Goal: Task Accomplishment & Management: Manage account settings

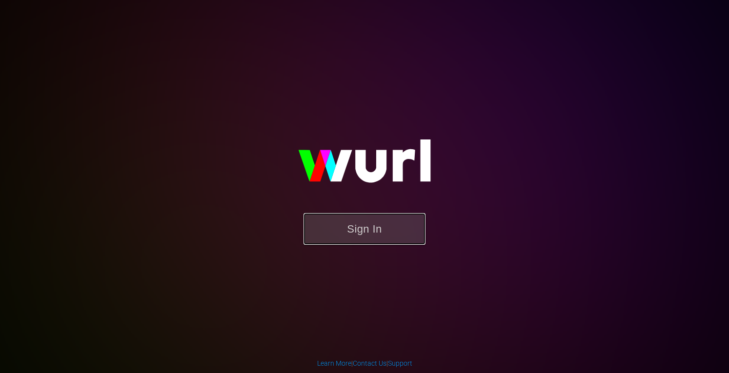
click at [354, 229] on button "Sign In" at bounding box center [364, 229] width 122 height 32
click at [347, 231] on button "Sign In" at bounding box center [364, 229] width 122 height 32
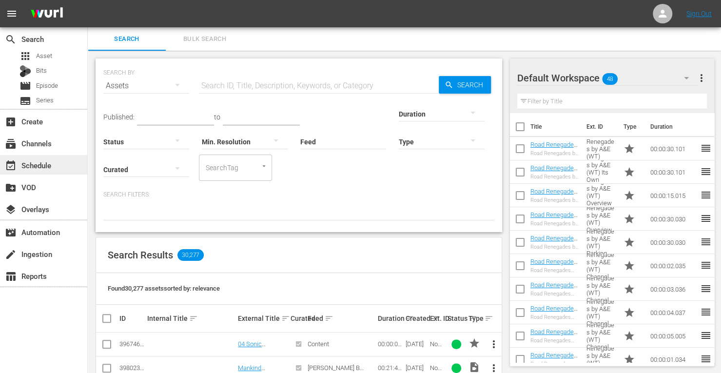
click at [35, 165] on div "event_available Schedule" at bounding box center [27, 163] width 55 height 9
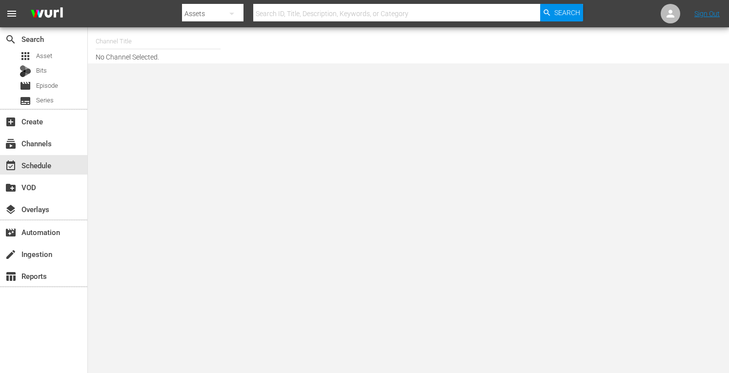
click at [107, 45] on input "text" at bounding box center [158, 41] width 125 height 23
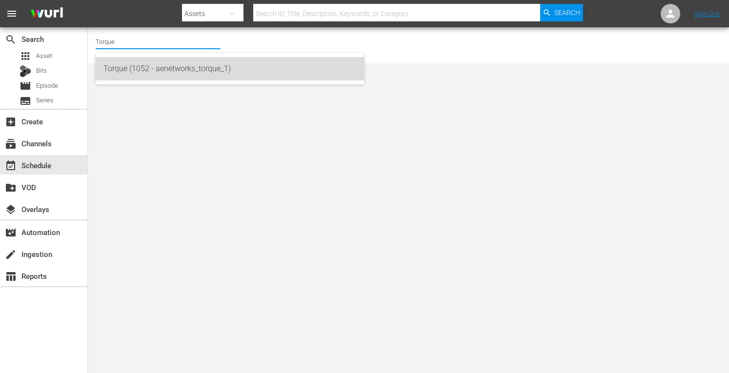
click at [120, 68] on div "Torque (1052 - aenetworks_torque_1)" at bounding box center [229, 68] width 253 height 23
type input "Torque (1052 - aenetworks_torque_1)"
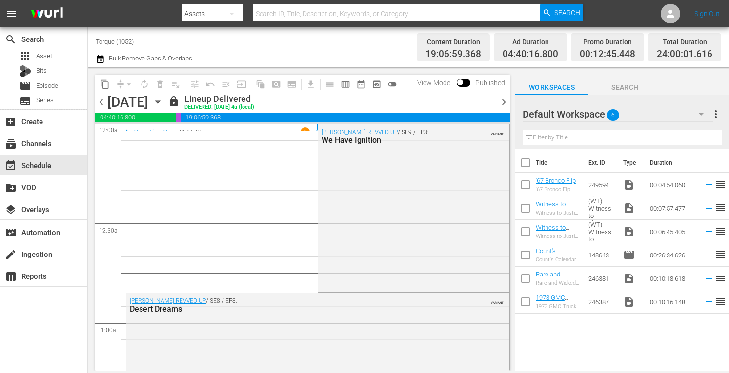
click at [163, 103] on icon "button" at bounding box center [157, 102] width 11 height 11
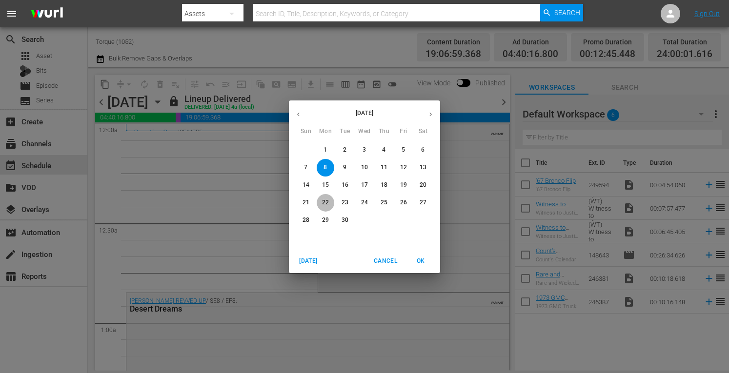
click at [322, 205] on p "22" at bounding box center [325, 202] width 7 height 8
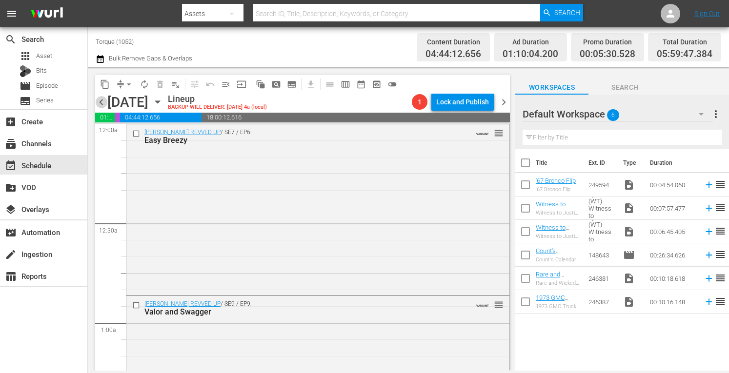
click at [98, 101] on span "chevron_left" at bounding box center [101, 102] width 12 height 12
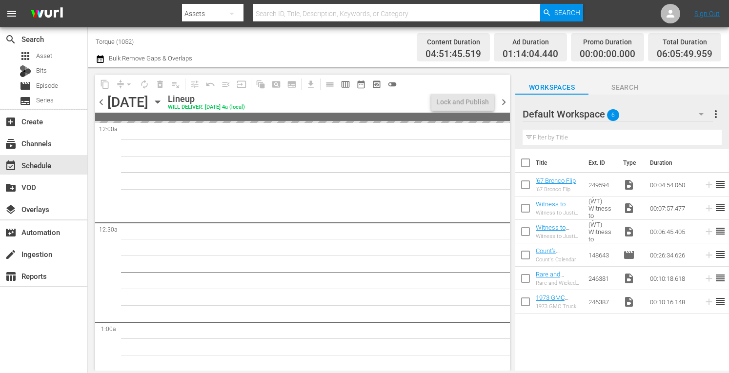
click at [102, 103] on span "chevron_left" at bounding box center [101, 102] width 12 height 12
click at [503, 100] on span "chevron_right" at bounding box center [503, 102] width 12 height 12
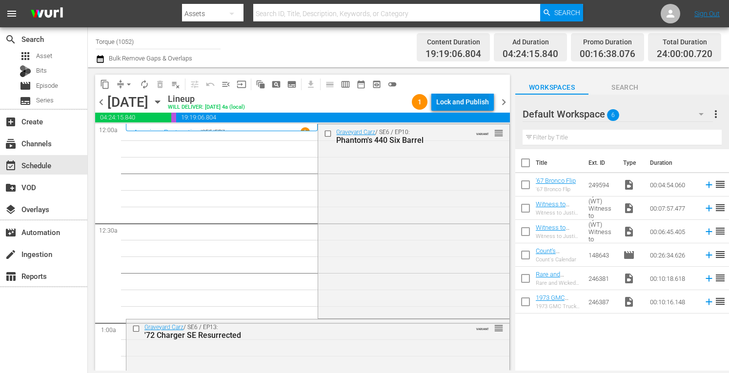
click at [469, 101] on div "Lock and Publish" at bounding box center [462, 102] width 53 height 18
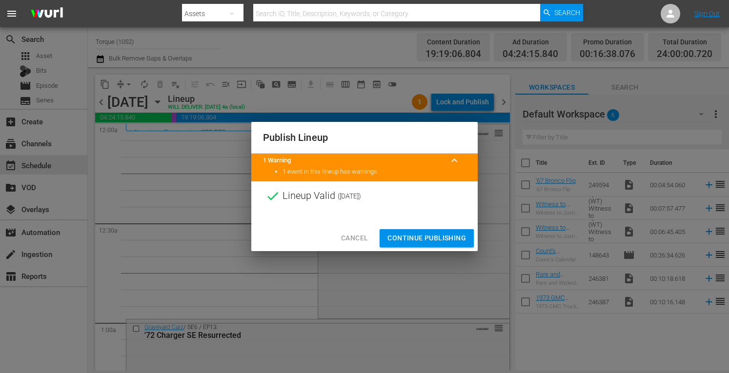
click at [431, 240] on span "Continue Publishing" at bounding box center [426, 238] width 79 height 12
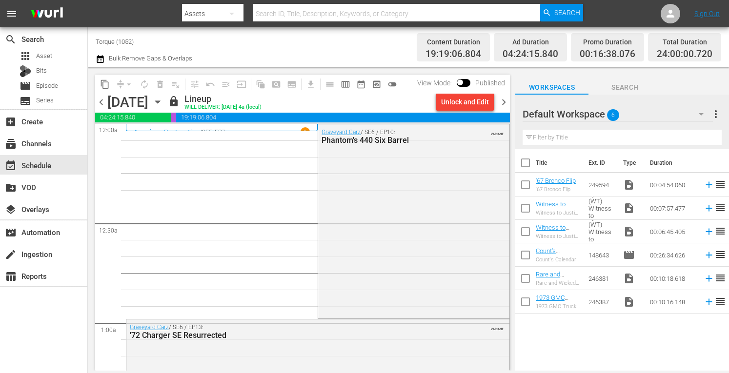
click at [501, 99] on span "chevron_right" at bounding box center [503, 102] width 12 height 12
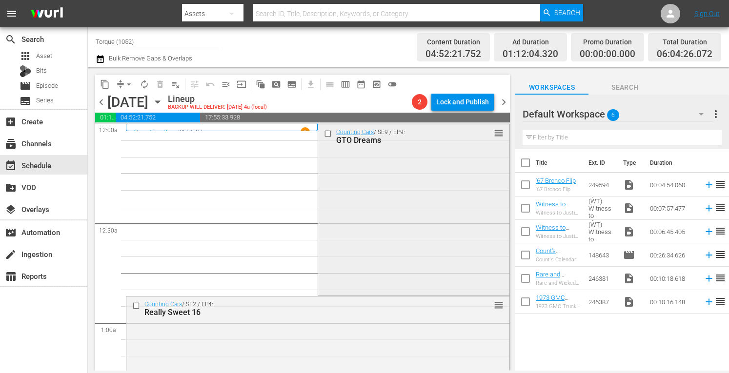
click at [415, 181] on div "Counting Cars / SE9 / EP9: GTO Dreams reorder" at bounding box center [413, 208] width 191 height 169
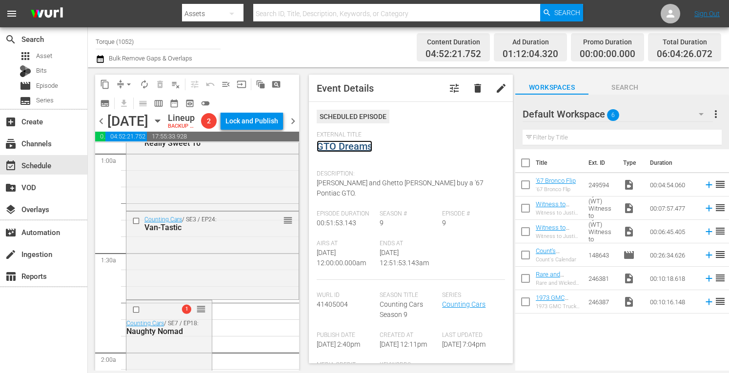
scroll to position [195, 0]
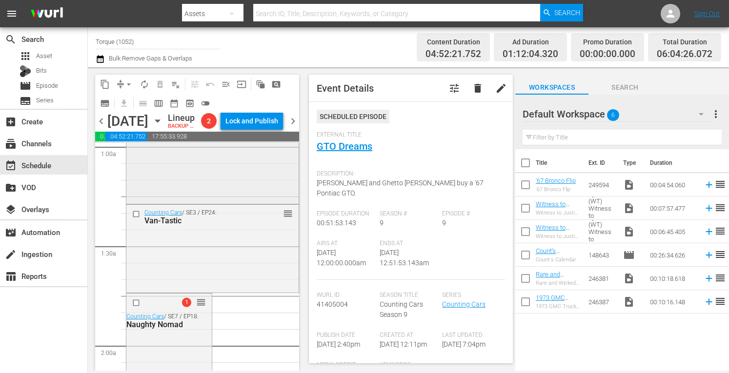
click at [241, 202] on div "Counting Cars / SE2 / EP4: Really Sweet 16 reorder" at bounding box center [212, 160] width 172 height 81
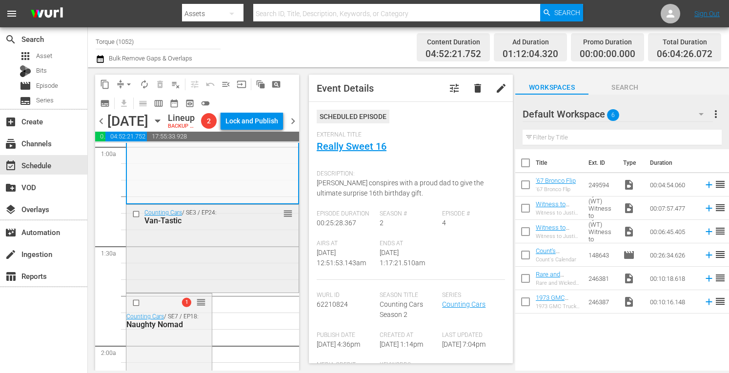
click at [196, 281] on div "Counting Cars / SE3 / EP24: Van-Tastic reorder" at bounding box center [212, 248] width 172 height 86
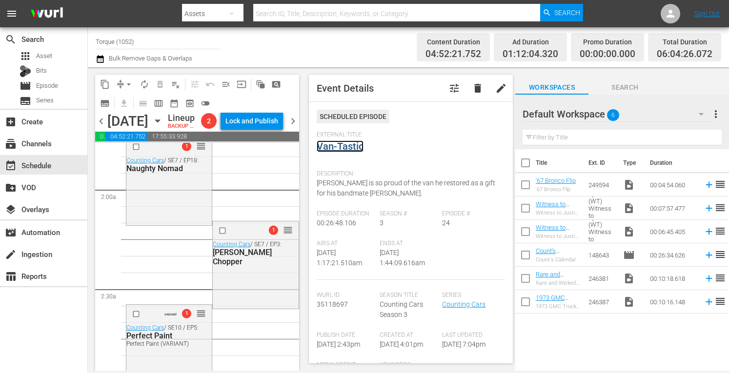
scroll to position [377, 0]
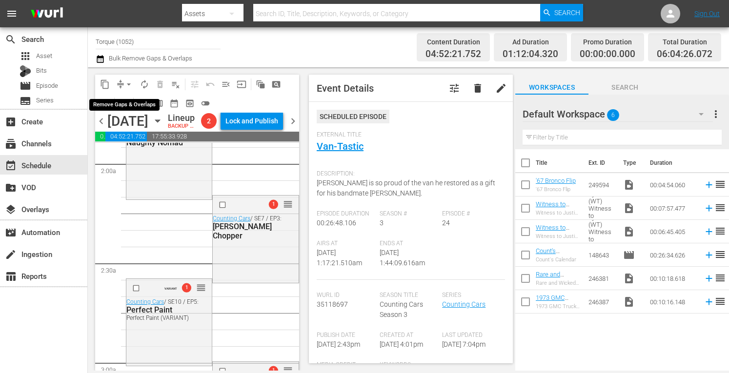
click at [128, 82] on span "arrow_drop_down" at bounding box center [129, 84] width 10 height 10
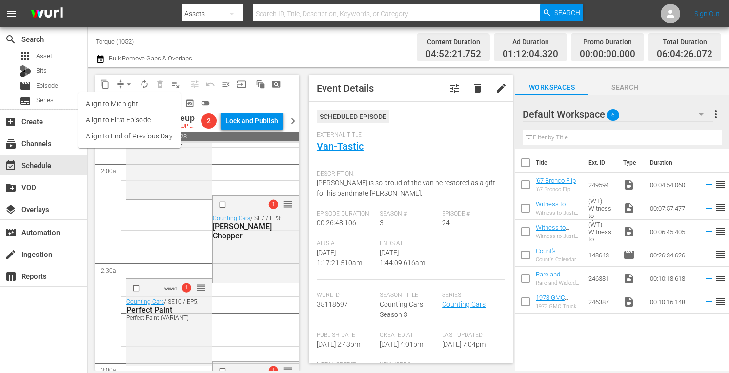
click at [124, 104] on li "Align to Midnight" at bounding box center [129, 104] width 102 height 16
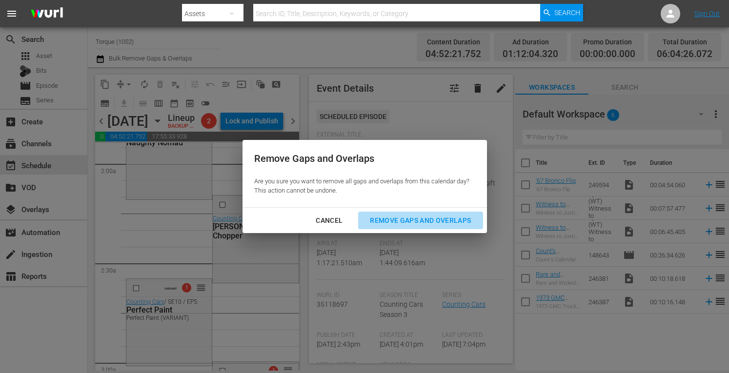
click at [397, 219] on div "Remove Gaps and Overlaps" at bounding box center [420, 221] width 117 height 12
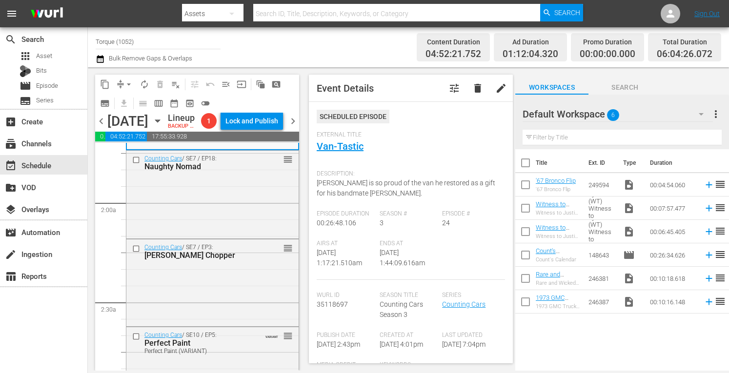
scroll to position [318, 0]
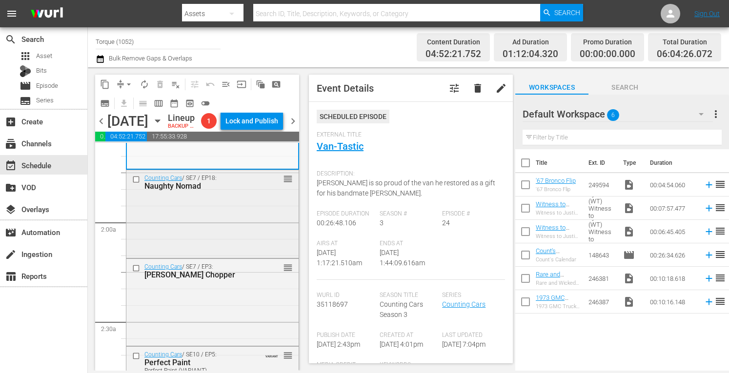
click at [219, 247] on div "Counting Cars / SE7 / EP18: Naughty Nomad reorder" at bounding box center [212, 212] width 172 height 85
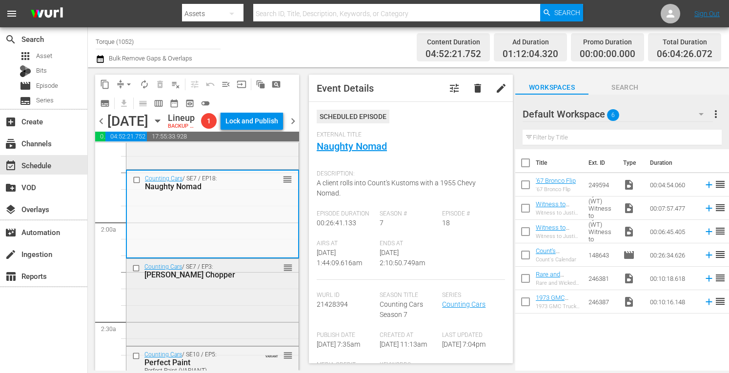
click at [246, 328] on div "Counting Cars / SE7 / EP3: Tommy Lee's Chopper reorder" at bounding box center [212, 301] width 172 height 85
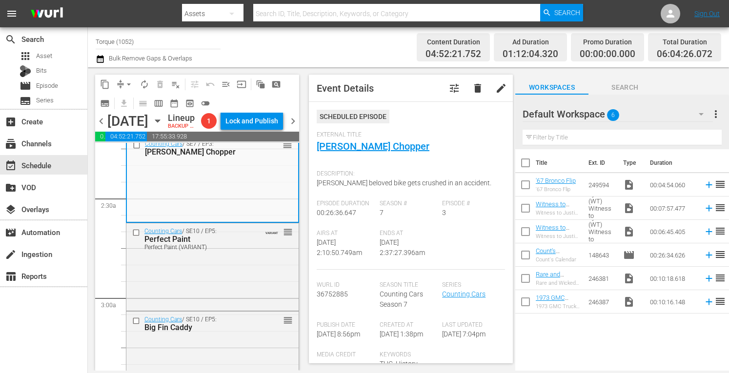
scroll to position [461, 0]
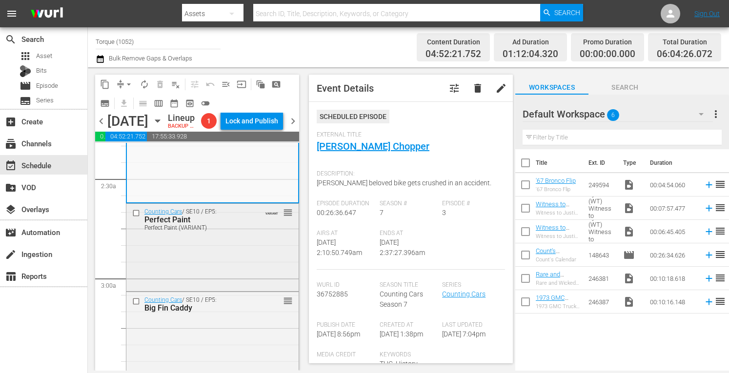
click at [216, 289] on div "Counting Cars / SE10 / EP5: Perfect Paint Perfect Paint (VARIANT) VARIANT reord…" at bounding box center [212, 246] width 172 height 85
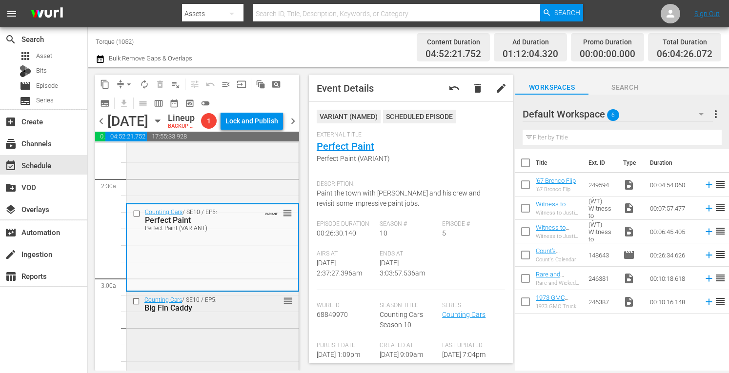
click at [249, 316] on div "Counting Cars / SE10 / EP5: Big Fin Caddy reorder" at bounding box center [212, 304] width 172 height 24
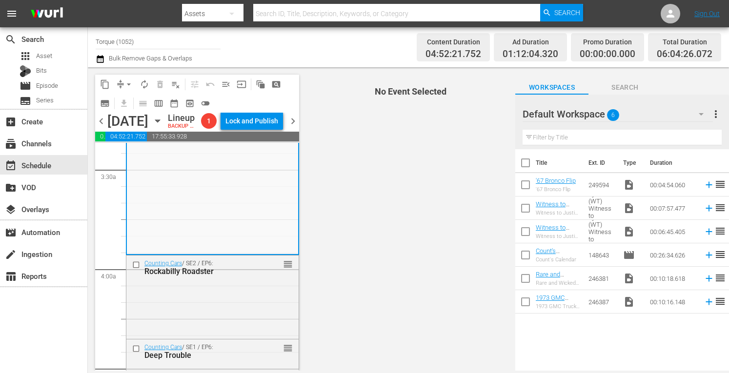
scroll to position [695, 0]
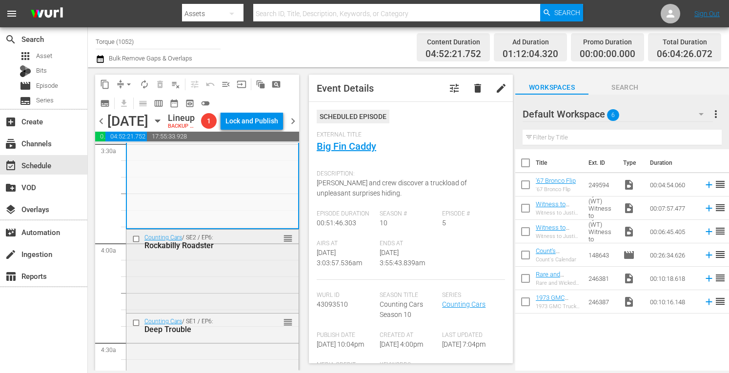
click at [208, 311] on div "Counting Cars / SE2 / EP6: Rockabilly Roadster reorder" at bounding box center [212, 270] width 172 height 81
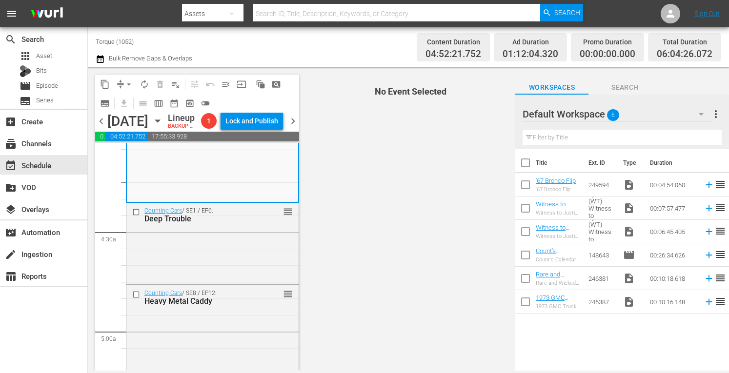
scroll to position [826, 0]
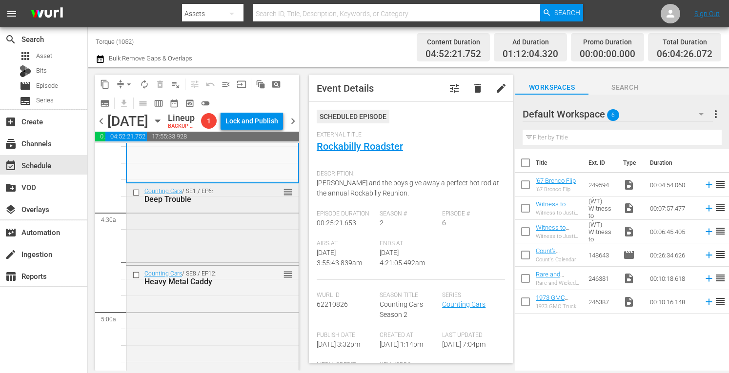
click at [231, 256] on div "Counting Cars / SE1 / EP6: Deep Trouble reorder" at bounding box center [212, 222] width 172 height 79
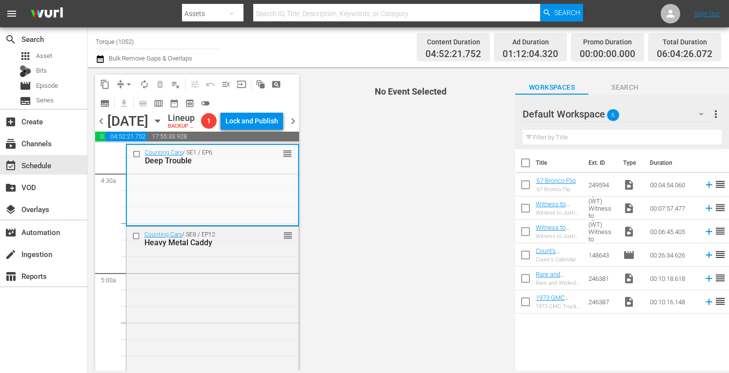
scroll to position [884, 0]
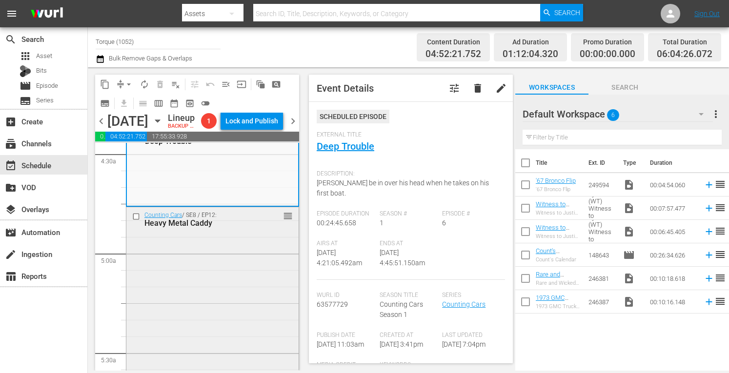
click at [217, 301] on div "Counting Cars / SE8 / EP12: Heavy Metal Caddy reorder" at bounding box center [212, 291] width 172 height 169
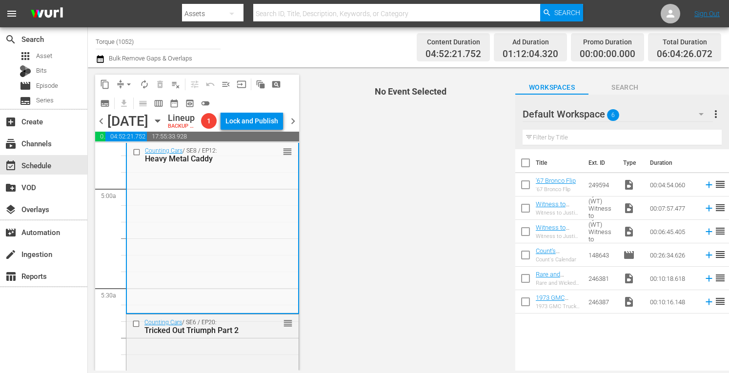
scroll to position [995, 0]
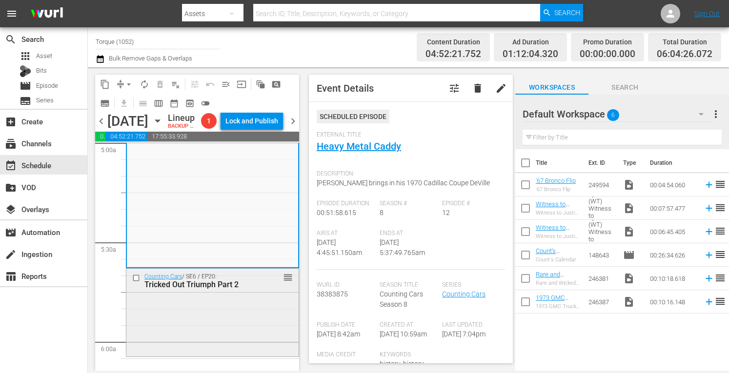
click at [248, 332] on div "Counting Cars / SE6 / EP20: Tricked Out Triumph Part 2 reorder" at bounding box center [212, 311] width 172 height 85
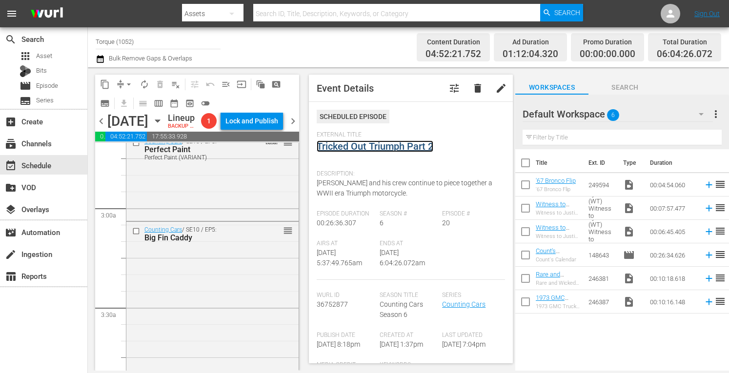
scroll to position [0, 0]
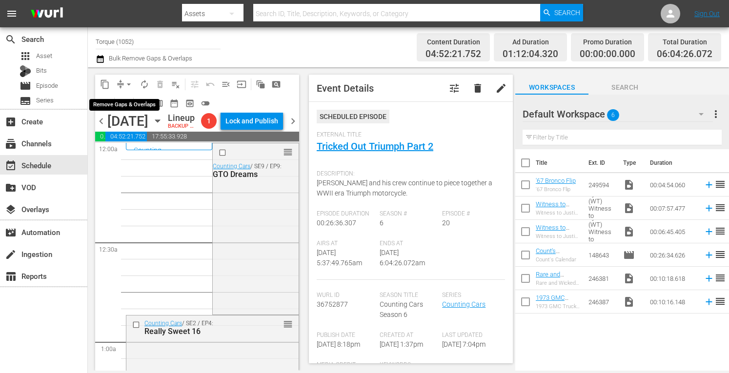
click at [128, 83] on span "arrow_drop_down" at bounding box center [129, 84] width 10 height 10
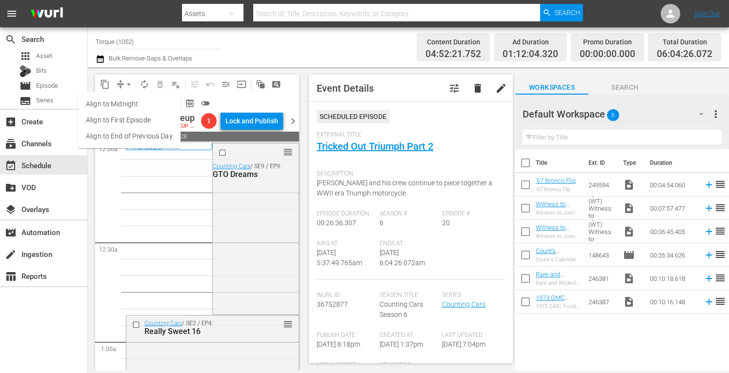
click at [127, 103] on li "Align to Midnight" at bounding box center [129, 104] width 102 height 16
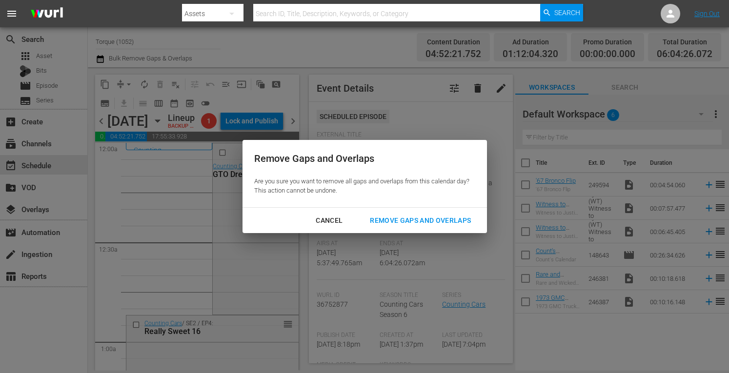
click at [376, 220] on div "Remove Gaps and Overlaps" at bounding box center [420, 221] width 117 height 12
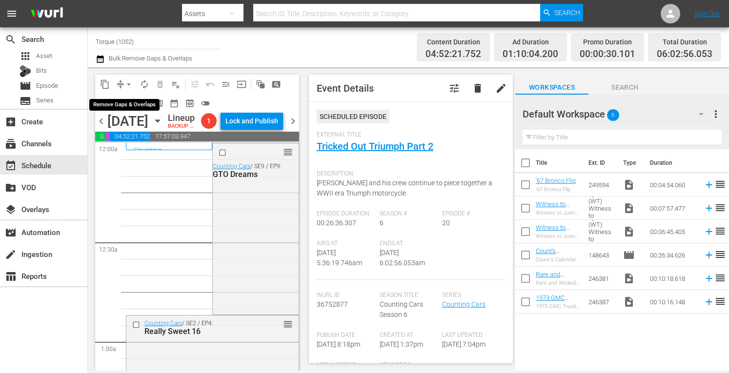
click at [129, 83] on span "arrow_drop_down" at bounding box center [129, 84] width 10 height 10
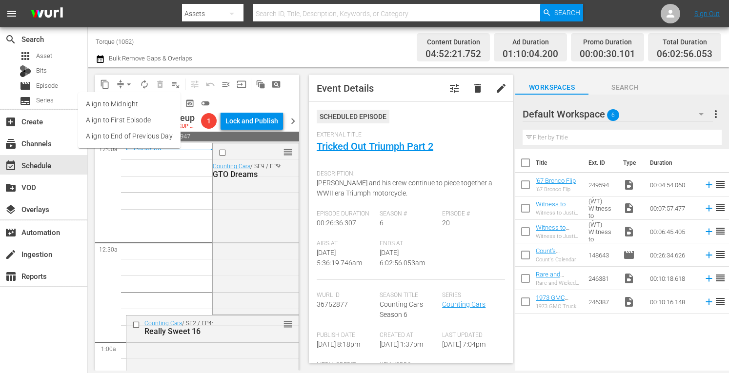
click at [125, 108] on li "Align to Midnight" at bounding box center [129, 104] width 102 height 16
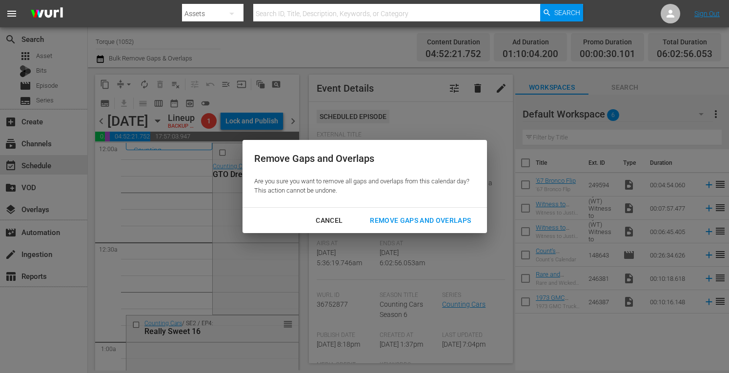
click at [386, 220] on div "Remove Gaps and Overlaps" at bounding box center [420, 221] width 117 height 12
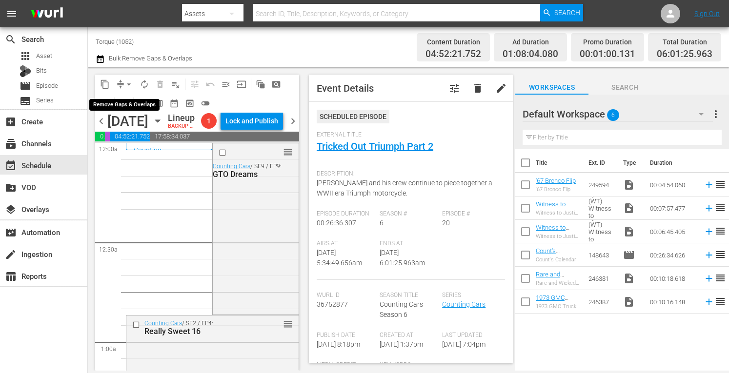
click at [129, 83] on span "arrow_drop_down" at bounding box center [129, 84] width 10 height 10
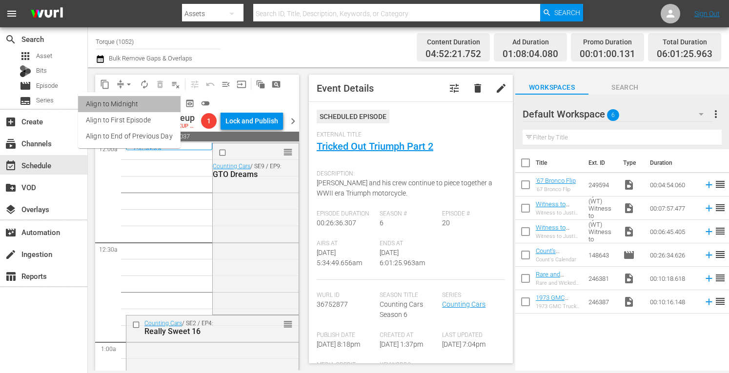
click at [130, 101] on li "Align to Midnight" at bounding box center [129, 104] width 102 height 16
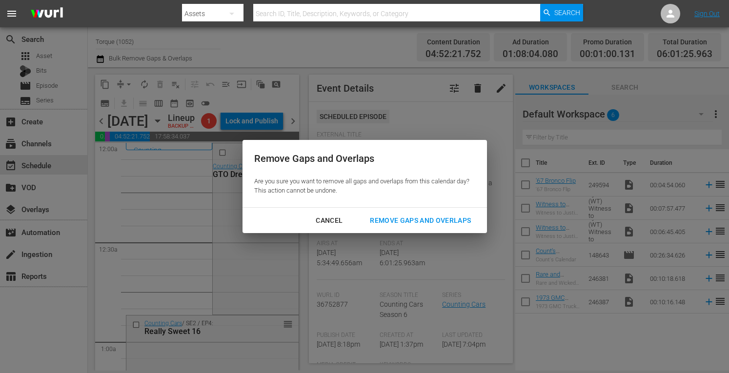
click at [386, 216] on div "Remove Gaps and Overlaps" at bounding box center [420, 221] width 117 height 12
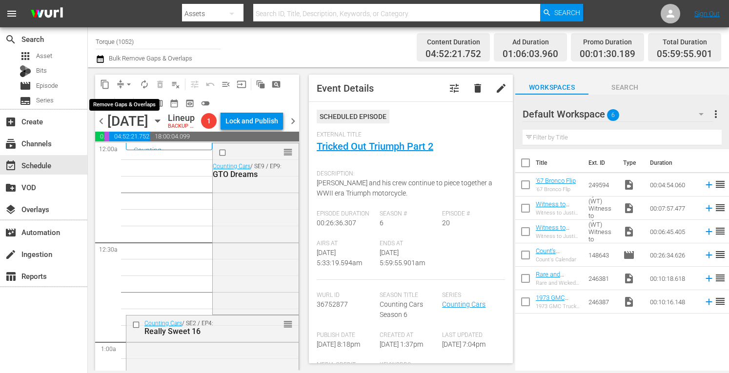
click at [128, 81] on span "arrow_drop_down" at bounding box center [129, 84] width 10 height 10
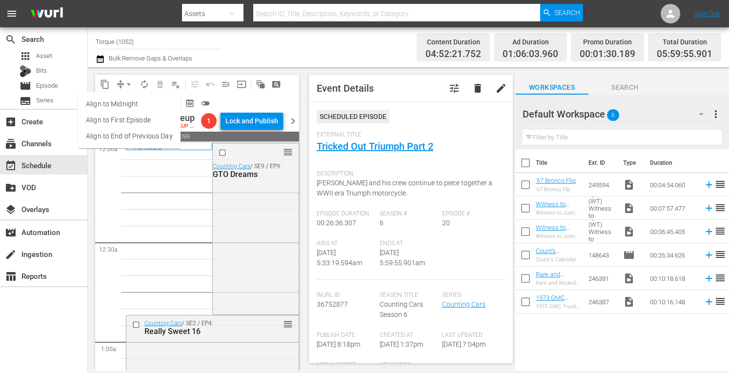
click at [123, 108] on li "Align to Midnight" at bounding box center [129, 104] width 102 height 16
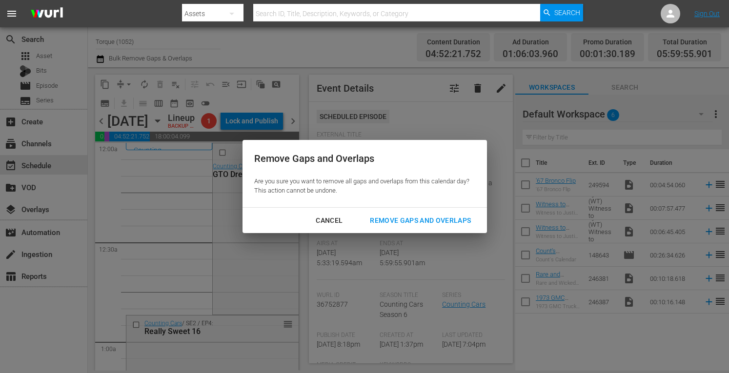
click at [393, 222] on div "Remove Gaps and Overlaps" at bounding box center [420, 221] width 117 height 12
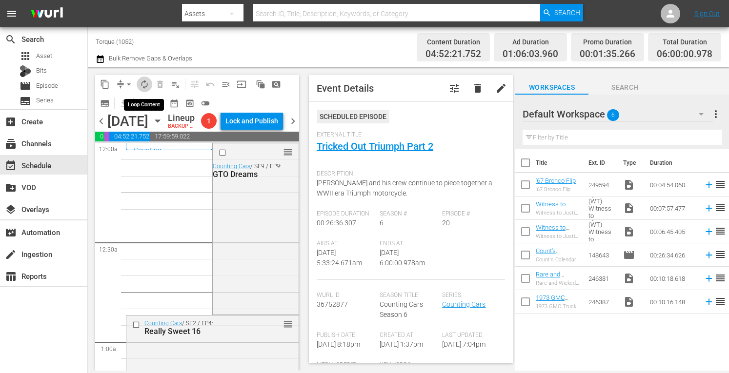
click at [142, 81] on span "autorenew_outlined" at bounding box center [144, 84] width 10 height 10
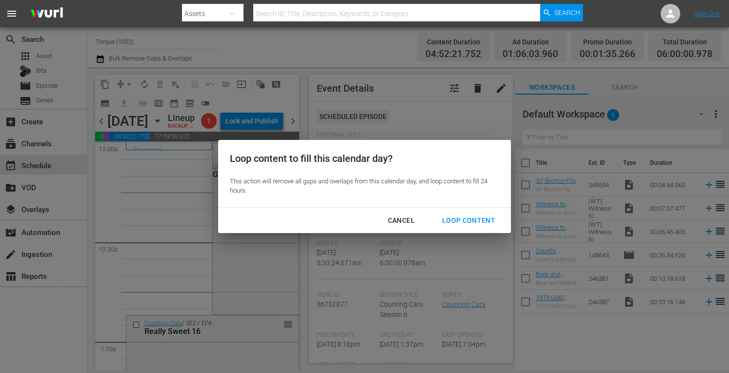
click at [454, 220] on div "Loop Content" at bounding box center [468, 221] width 69 height 12
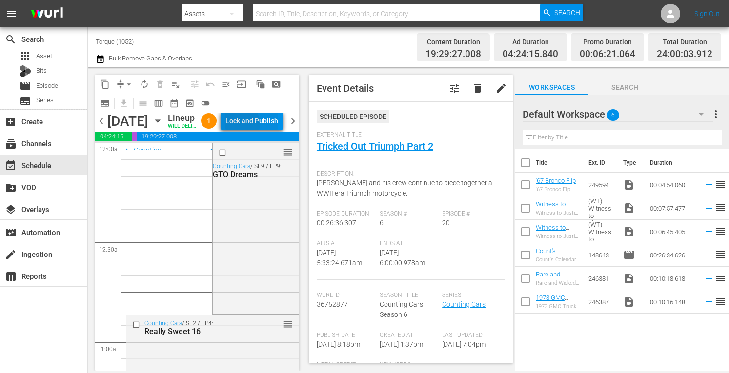
click at [263, 130] on div "Lock and Publish" at bounding box center [251, 121] width 53 height 18
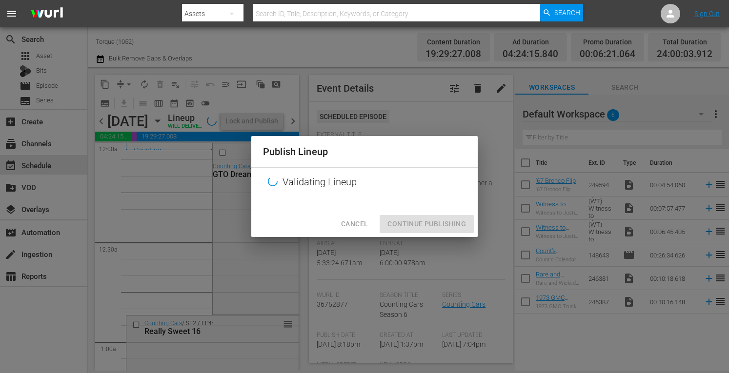
click at [263, 134] on div "Publish Lineup Validating Lineup Cancel Continue Publishing" at bounding box center [364, 186] width 729 height 373
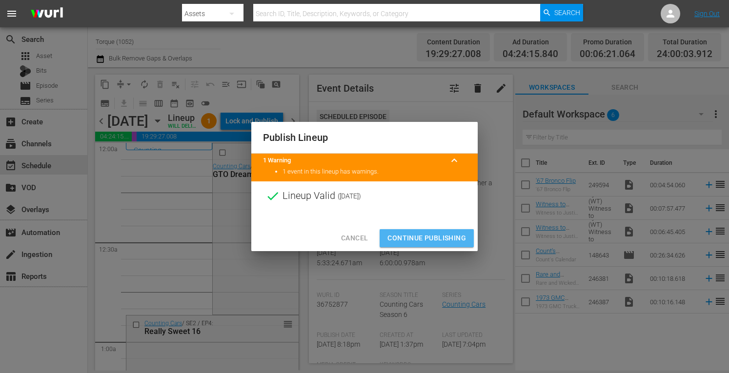
click at [443, 238] on span "Continue Publishing" at bounding box center [426, 238] width 79 height 12
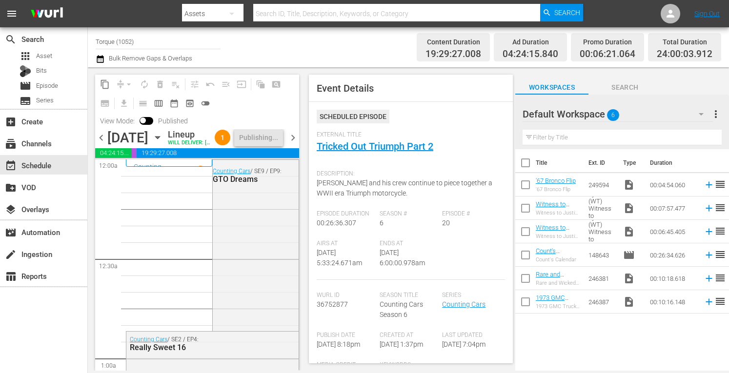
click at [292, 144] on span "chevron_right" at bounding box center [293, 138] width 12 height 12
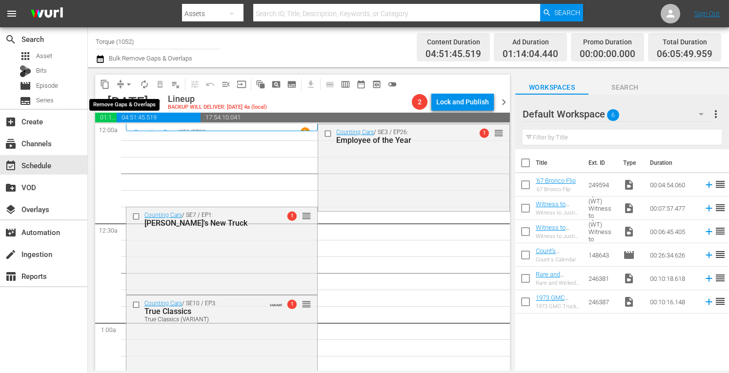
click at [129, 82] on span "arrow_drop_down" at bounding box center [129, 84] width 10 height 10
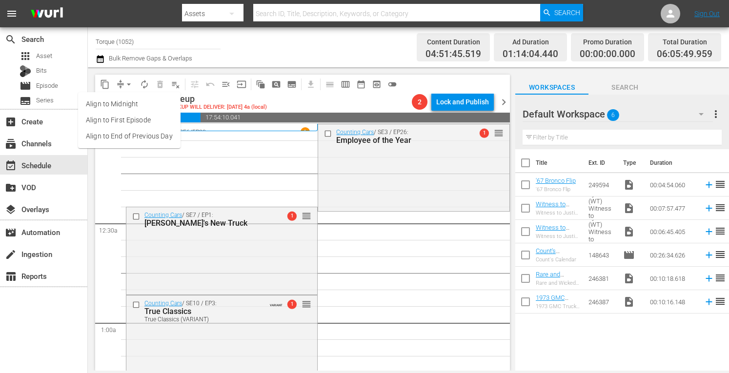
click at [127, 105] on li "Align to Midnight" at bounding box center [129, 104] width 102 height 16
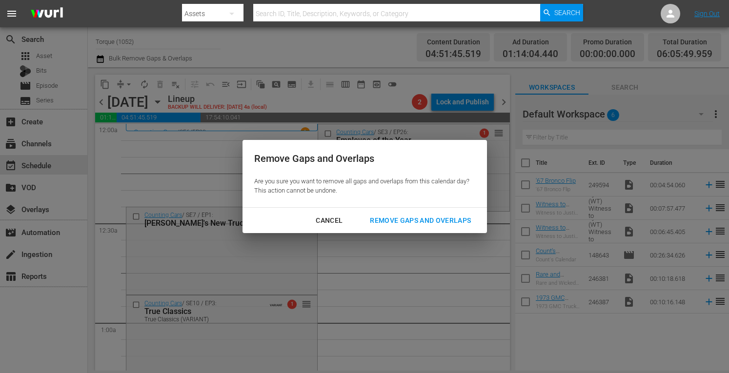
click at [386, 218] on div "Remove Gaps and Overlaps" at bounding box center [420, 221] width 117 height 12
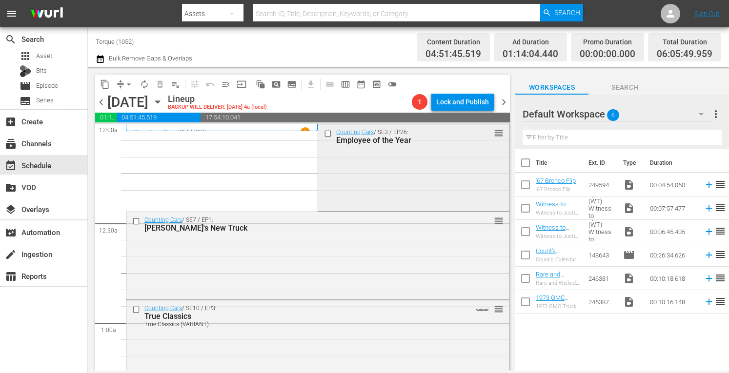
click at [365, 177] on div "Counting Cars / SE3 / EP26: Employee of the Year reorder" at bounding box center [413, 166] width 191 height 85
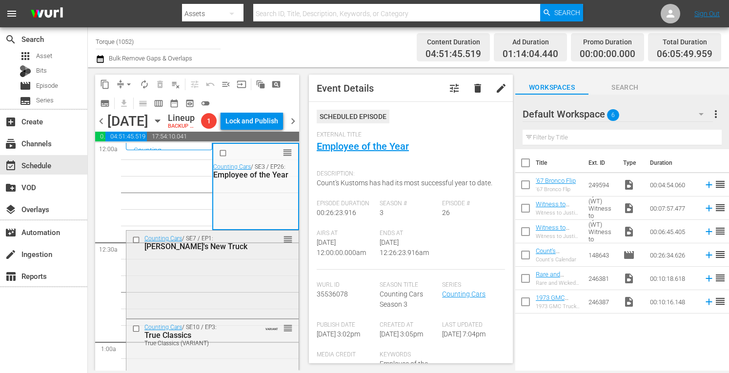
click at [219, 316] on div "Counting Cars / SE7 / EP1: Danny's New Truck reorder" at bounding box center [212, 273] width 172 height 85
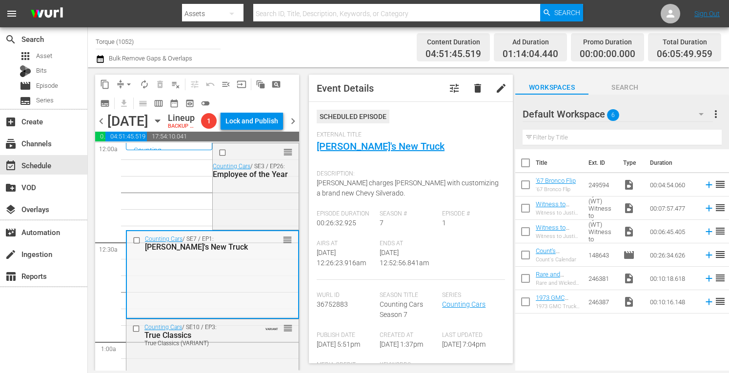
click at [257, 316] on div "Counting Cars / SE7 / EP1: Danny's New Truck reorder" at bounding box center [212, 273] width 171 height 85
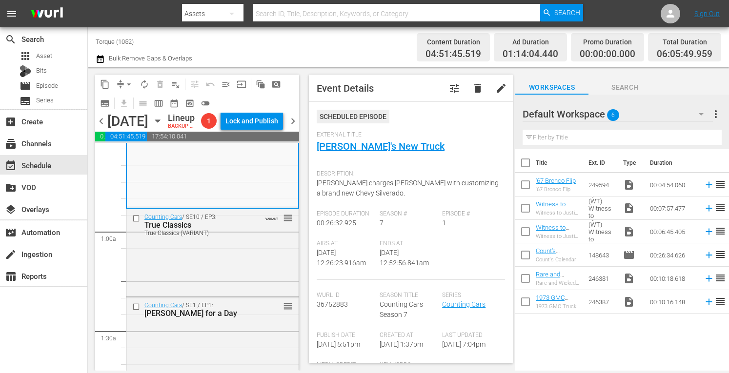
scroll to position [117, 0]
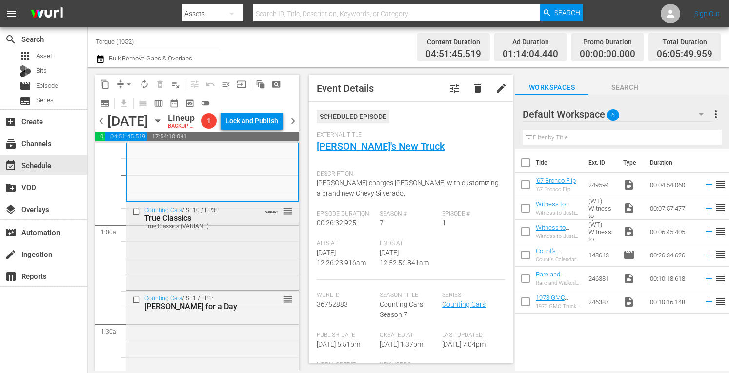
click at [239, 288] on div "Counting Cars / SE10 / EP3: True Classics True Classics (VARIANT) VARIANT reord…" at bounding box center [212, 244] width 172 height 85
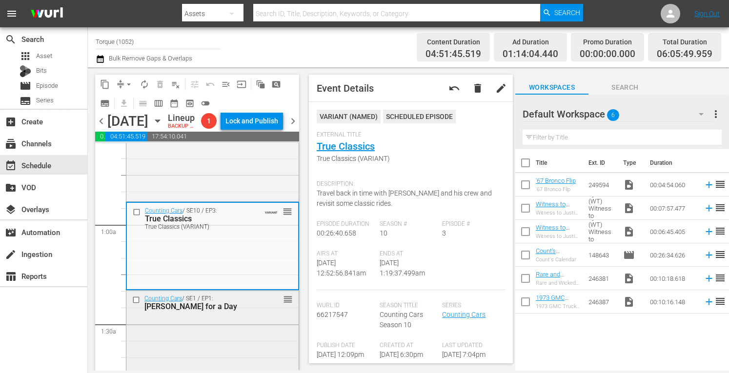
click at [248, 315] on div "Counting Cars / SE1 / EP1: McQueen for a Day reorder" at bounding box center [212, 303] width 172 height 24
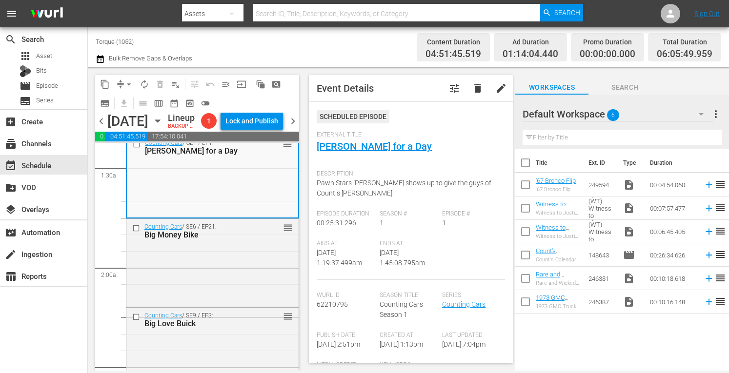
scroll to position [279, 0]
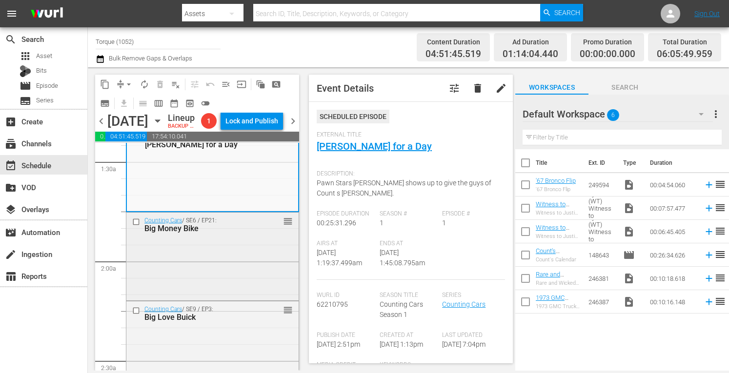
click at [225, 233] on div "Big Money Bike" at bounding box center [198, 228] width 108 height 9
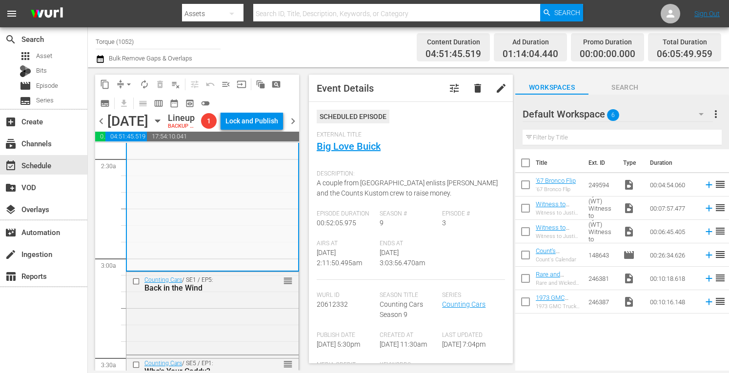
scroll to position [573, 0]
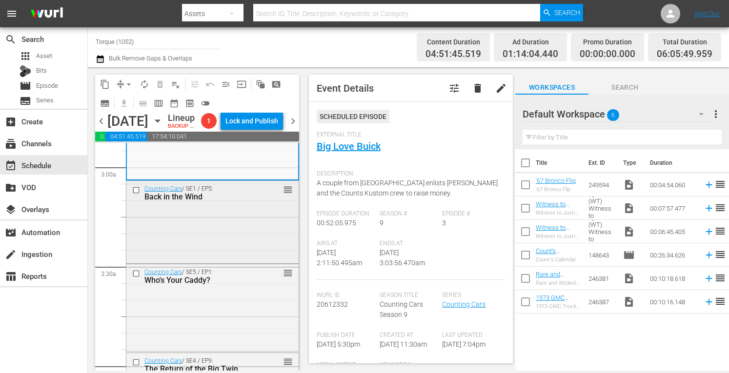
click at [225, 259] on div "Counting Cars / SE1 / EP5: Back in the Wind reorder" at bounding box center [212, 221] width 172 height 80
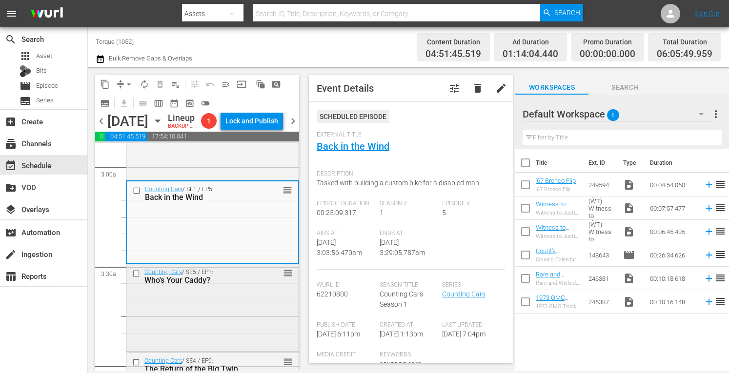
click at [217, 325] on div "Counting Cars / SE5 / EP1: Who's Your Caddy? reorder" at bounding box center [212, 307] width 172 height 86
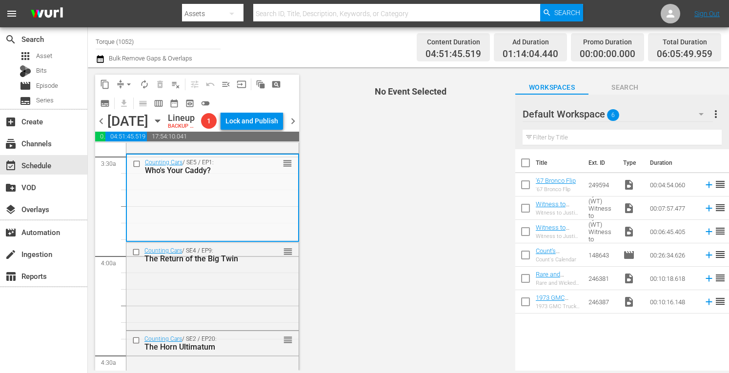
scroll to position [729, 0]
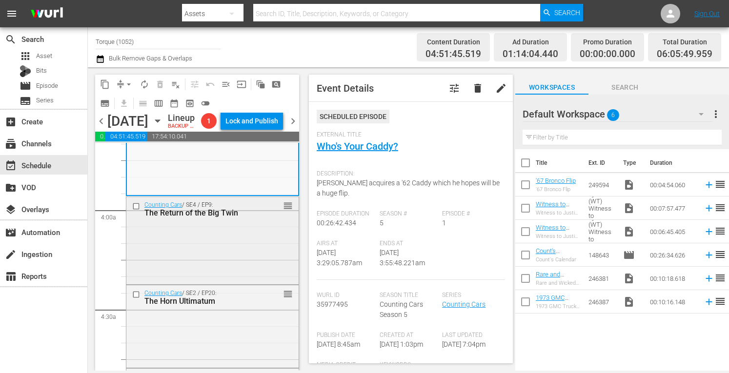
click at [224, 282] on div "Counting Cars / SE4 / EP9: The Return of the Big Twin reorder" at bounding box center [212, 239] width 172 height 85
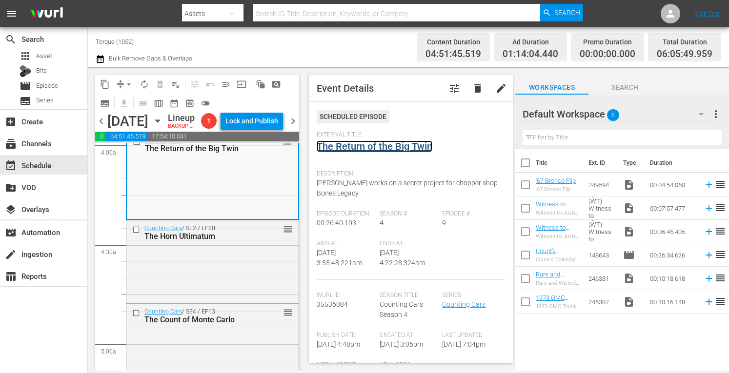
scroll to position [858, 0]
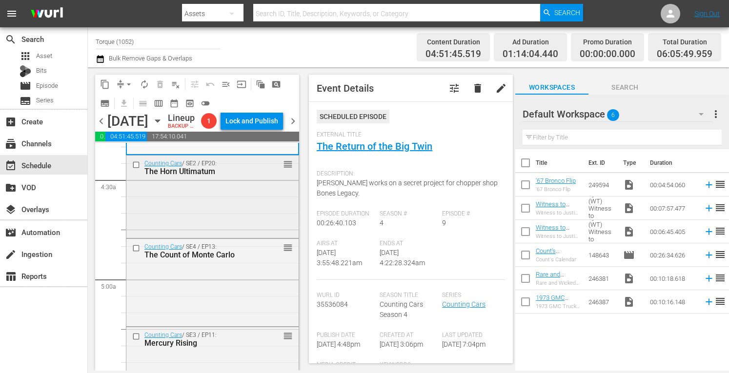
click at [228, 236] on div "Counting Cars / SE2 / EP20: The Horn Ultimatum reorder" at bounding box center [212, 196] width 172 height 80
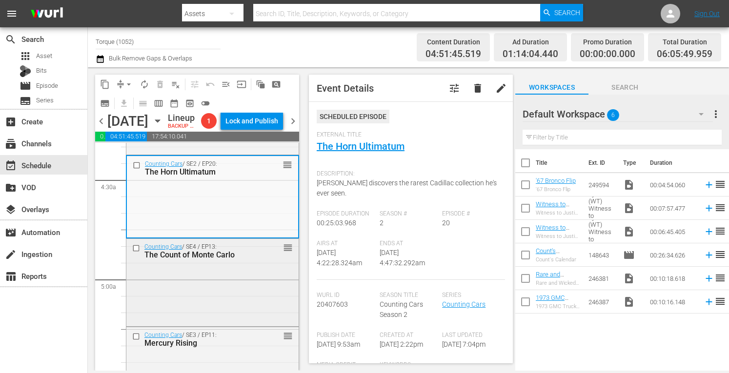
click at [216, 309] on div "Counting Cars / SE4 / EP13: The Count of Monte Carlo reorder" at bounding box center [212, 281] width 172 height 85
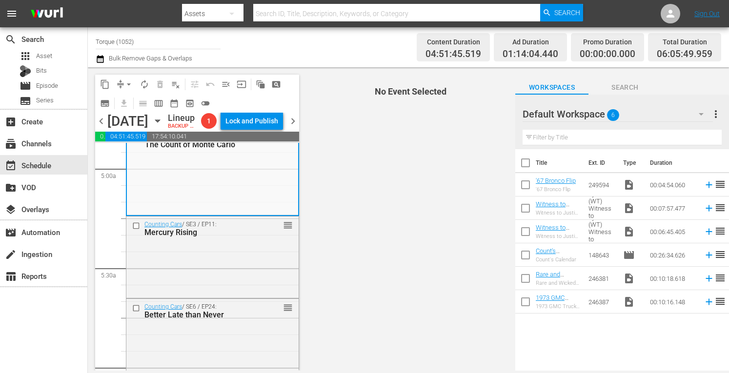
scroll to position [1002, 0]
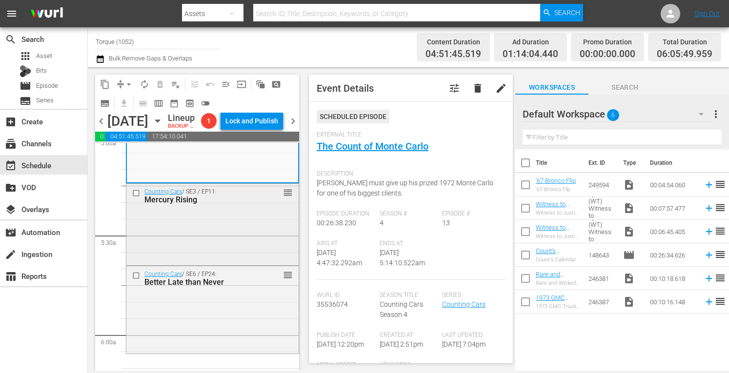
click at [241, 263] on div "Counting Cars / SE3 / EP11: Mercury Rising reorder" at bounding box center [212, 224] width 172 height 80
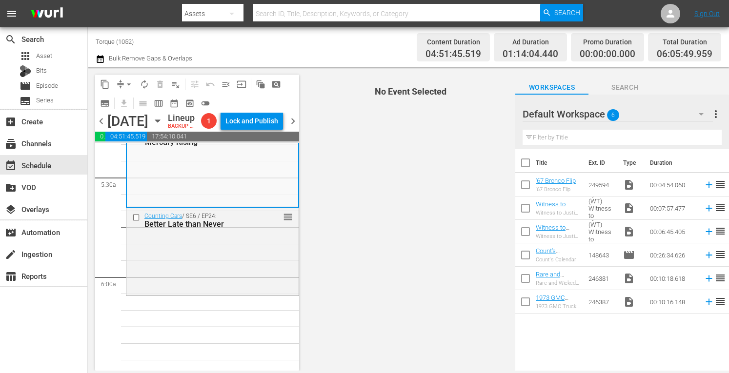
scroll to position [1060, 0]
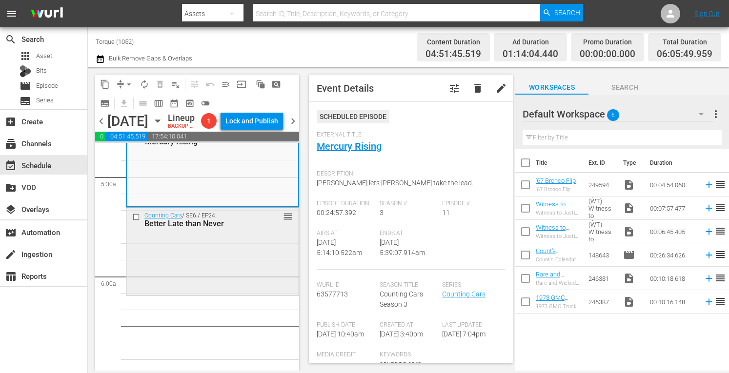
click at [232, 277] on div "Counting Cars / SE6 / EP24: Better Late than Never reorder" at bounding box center [212, 251] width 172 height 86
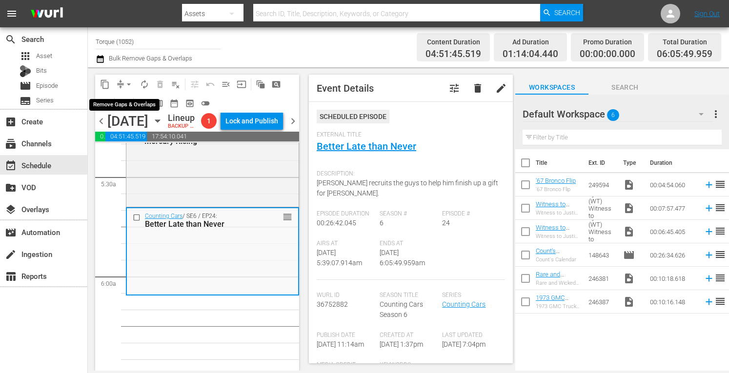
click at [129, 81] on span "arrow_drop_down" at bounding box center [129, 84] width 10 height 10
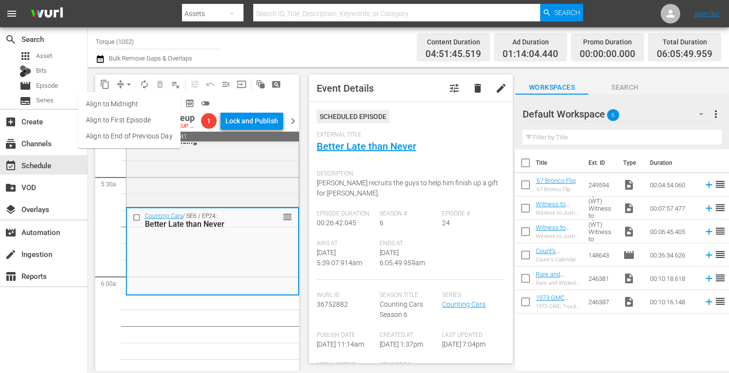
click at [128, 103] on li "Align to Midnight" at bounding box center [129, 104] width 102 height 16
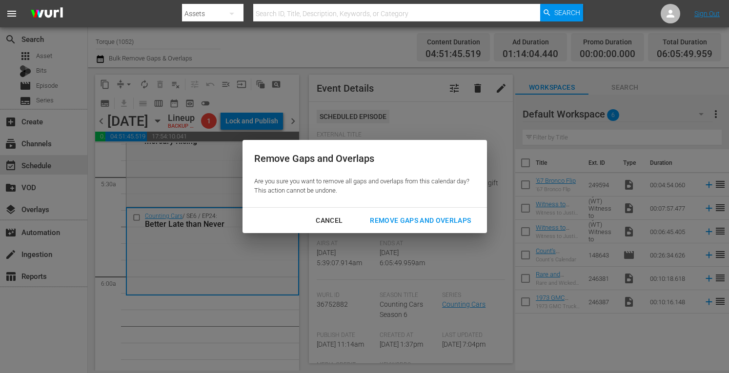
click at [417, 219] on div "Remove Gaps and Overlaps" at bounding box center [420, 221] width 117 height 12
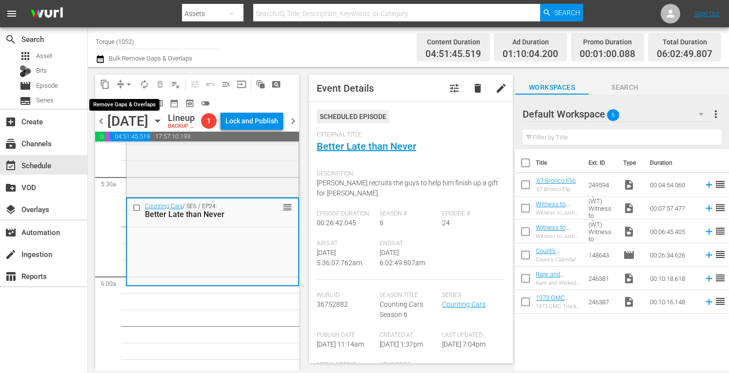
click at [129, 82] on span "arrow_drop_down" at bounding box center [129, 84] width 10 height 10
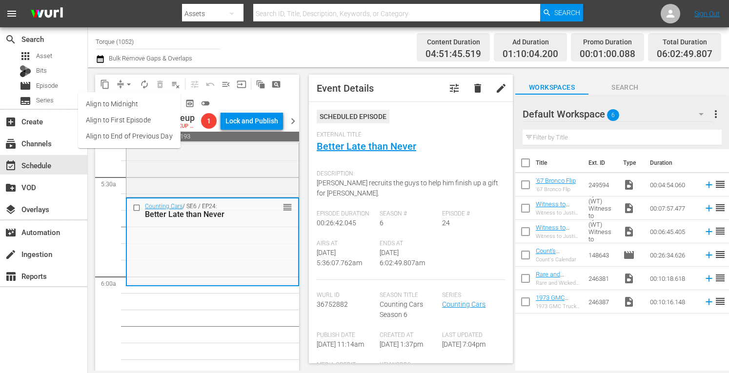
click at [130, 104] on li "Align to Midnight" at bounding box center [129, 104] width 102 height 16
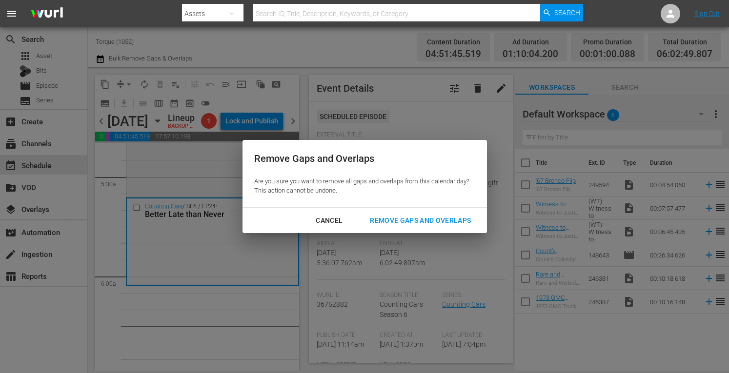
click at [399, 218] on div "Remove Gaps and Overlaps" at bounding box center [420, 221] width 117 height 12
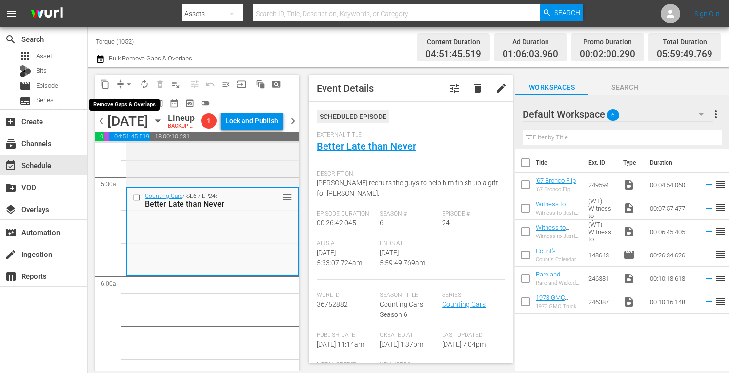
click at [130, 82] on span "arrow_drop_down" at bounding box center [129, 84] width 10 height 10
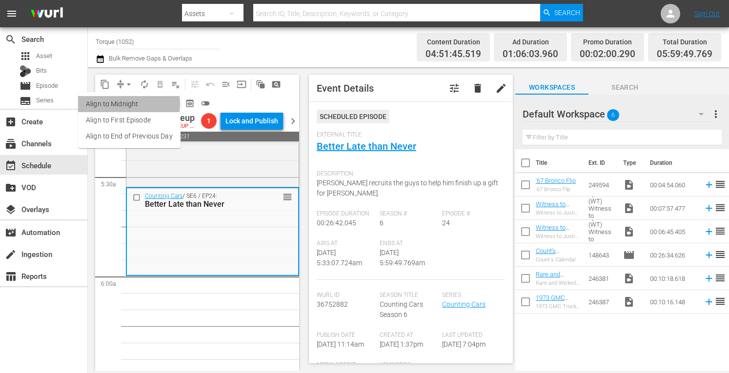
click at [125, 104] on li "Align to Midnight" at bounding box center [129, 104] width 102 height 16
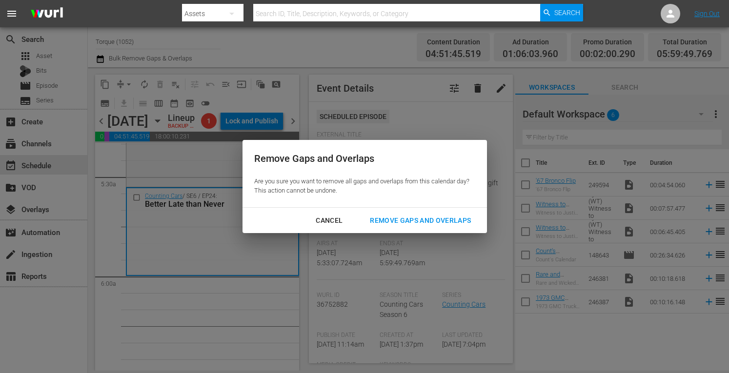
click at [392, 223] on div "Remove Gaps and Overlaps" at bounding box center [420, 221] width 117 height 12
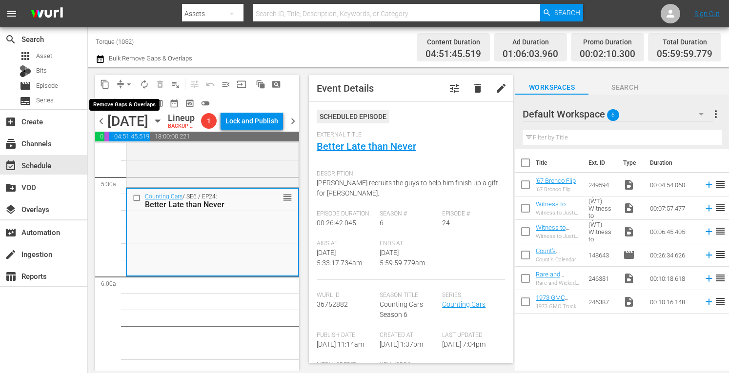
click at [127, 82] on span "arrow_drop_down" at bounding box center [129, 84] width 10 height 10
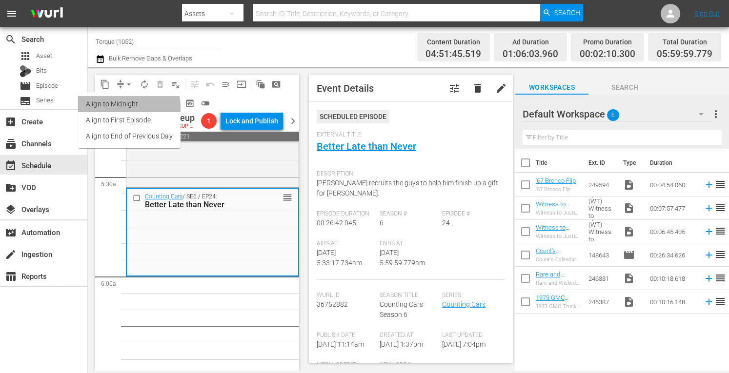
click at [123, 107] on li "Align to Midnight" at bounding box center [129, 104] width 102 height 16
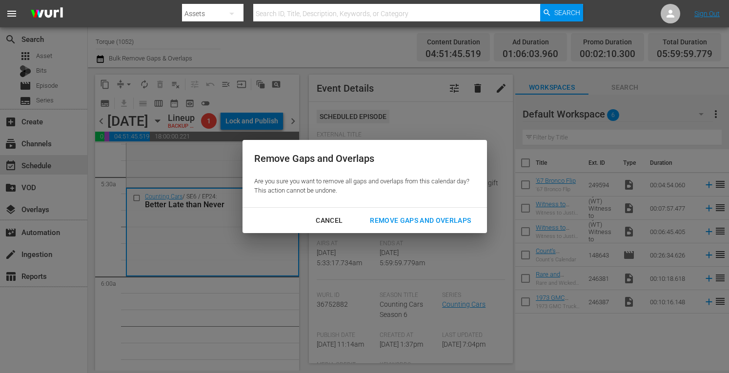
click at [397, 215] on div "Remove Gaps and Overlaps" at bounding box center [420, 221] width 117 height 12
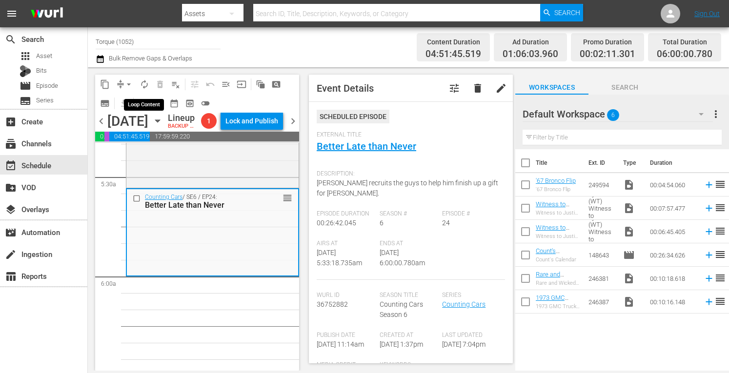
click at [146, 84] on span "autorenew_outlined" at bounding box center [144, 84] width 10 height 10
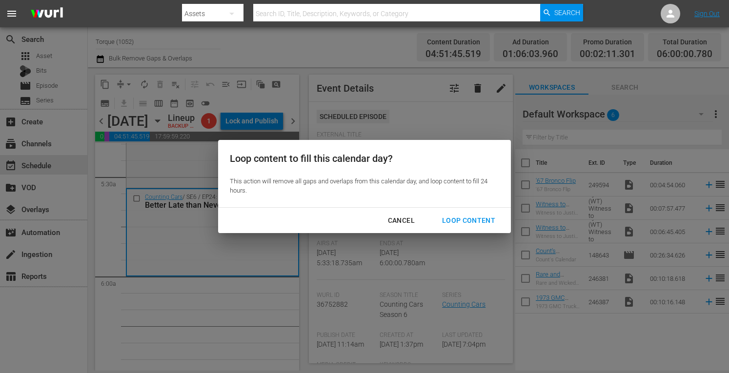
click at [460, 217] on div "Loop Content" at bounding box center [468, 221] width 69 height 12
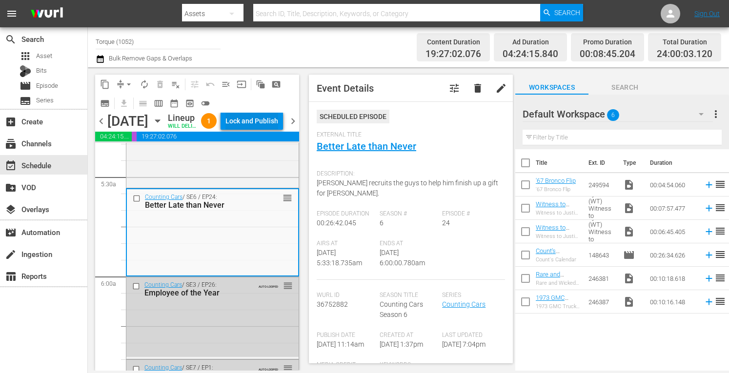
click at [267, 130] on div "Lock and Publish" at bounding box center [251, 121] width 53 height 18
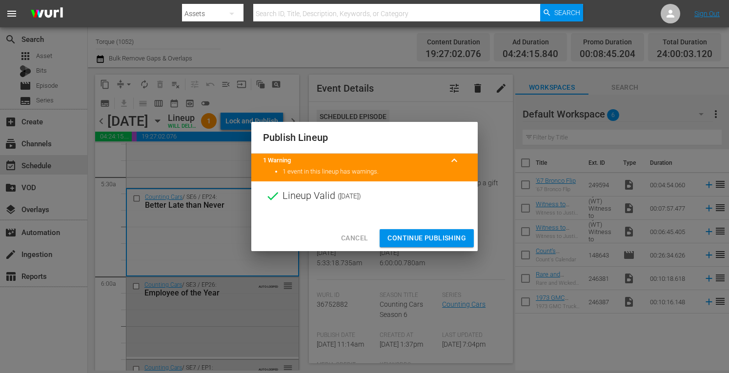
click at [418, 240] on span "Continue Publishing" at bounding box center [426, 238] width 79 height 12
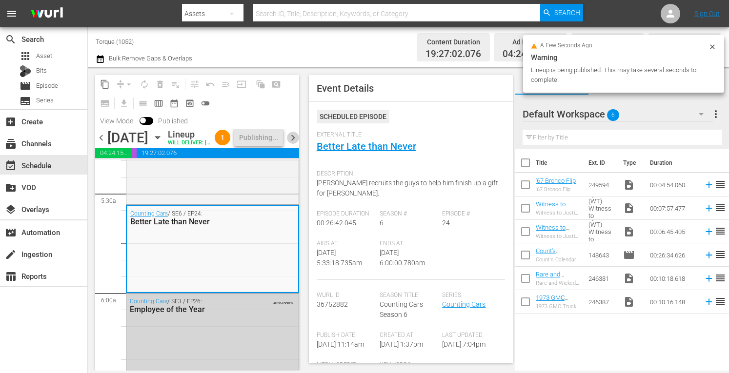
click at [294, 144] on span "chevron_right" at bounding box center [293, 138] width 12 height 12
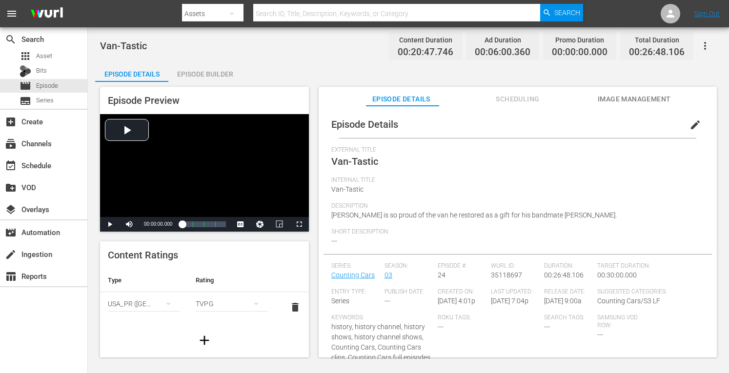
click at [207, 72] on div "Episode Builder" at bounding box center [204, 73] width 73 height 23
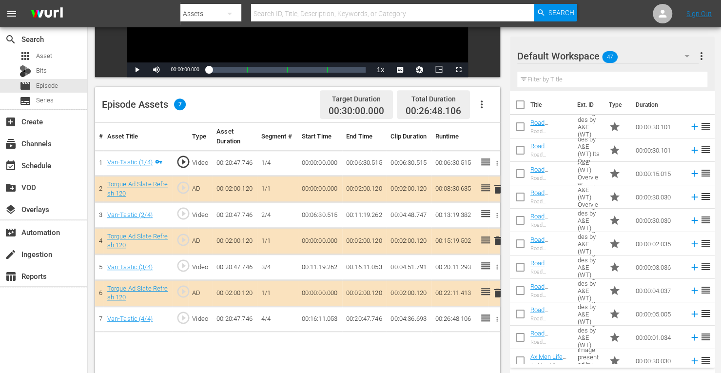
scroll to position [212, 0]
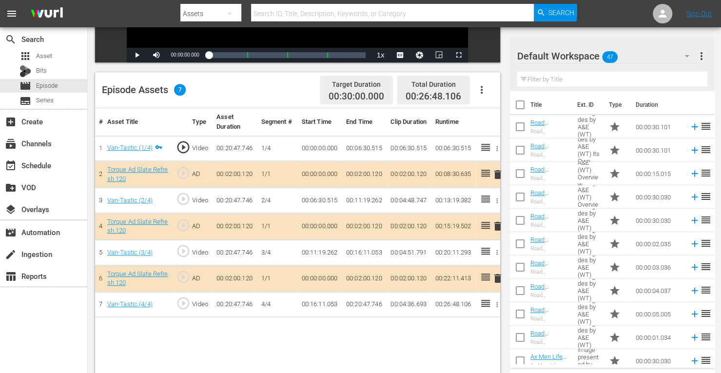
click at [499, 226] on span "delete" at bounding box center [498, 226] width 12 height 12
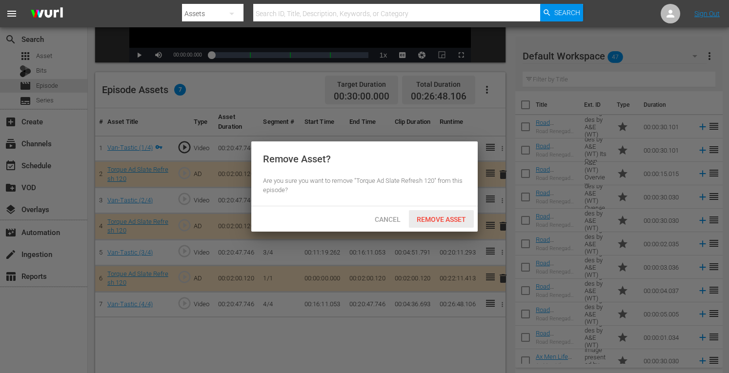
click at [457, 218] on span "Remove Asset" at bounding box center [441, 220] width 65 height 8
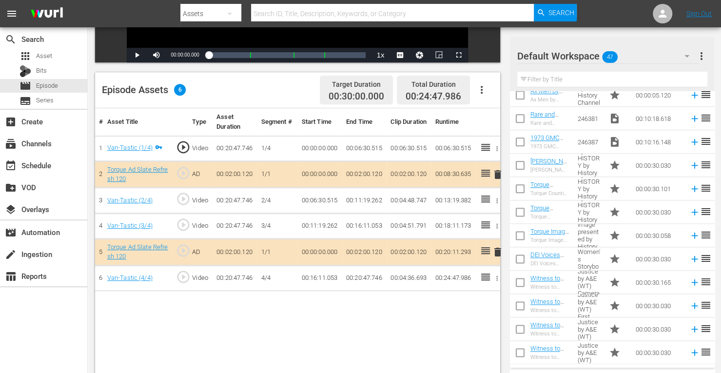
scroll to position [684, 0]
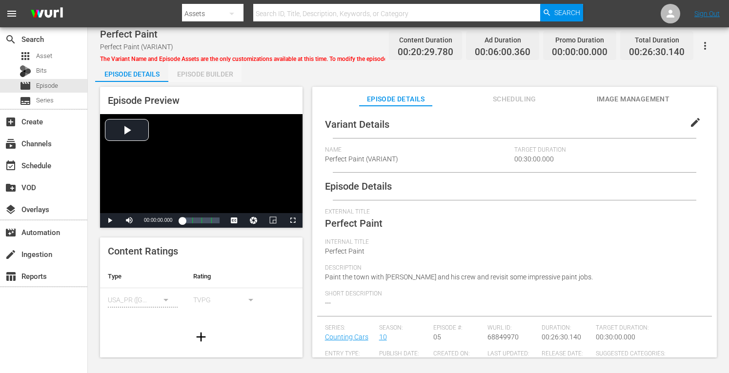
click at [201, 77] on div "Episode Builder" at bounding box center [204, 73] width 73 height 23
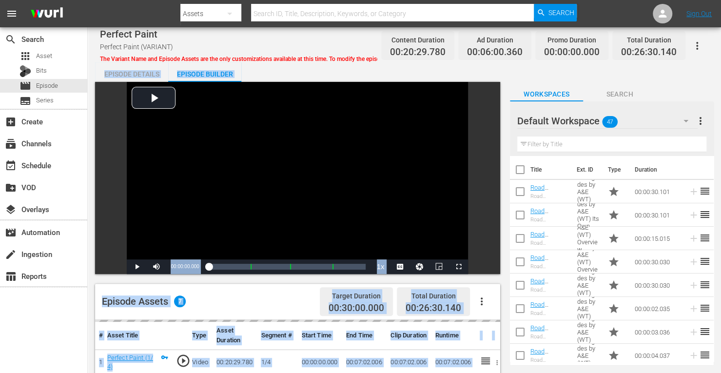
drag, startPoint x: 721, startPoint y: 56, endPoint x: 714, endPoint y: 94, distance: 39.1
click at [714, 94] on div "Perfect Paint Perfect Paint (VARIANT) The Variant Name and Episode Assets are t…" at bounding box center [404, 327] width 633 height 600
click at [707, 90] on div "Workspaces Search" at bounding box center [612, 92] width 204 height 20
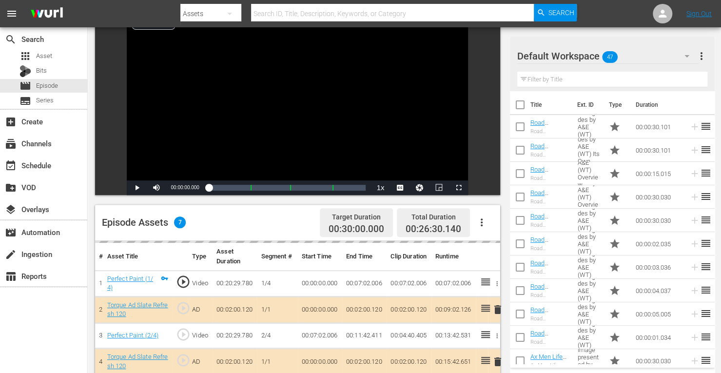
scroll to position [254, 0]
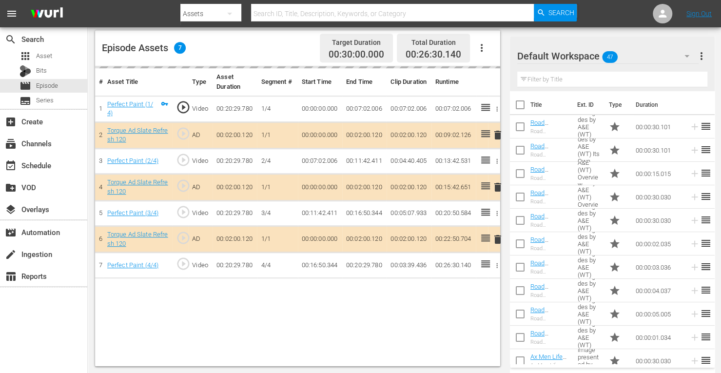
click at [495, 186] on div "delete" at bounding box center [494, 187] width 4 height 14
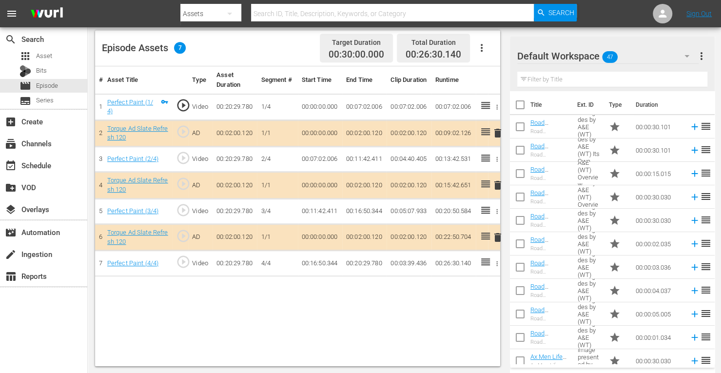
click at [497, 184] on span "delete" at bounding box center [498, 185] width 12 height 12
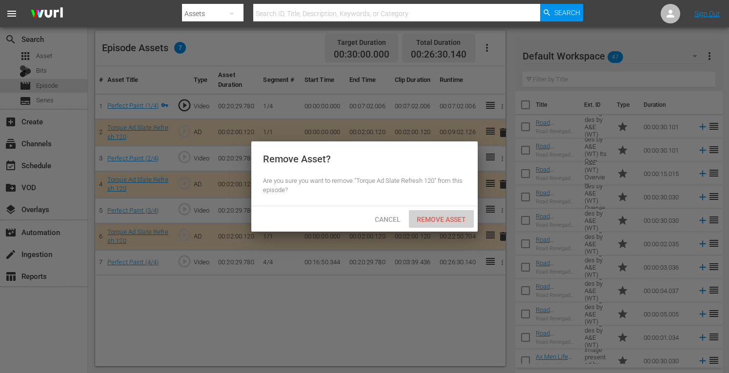
click at [439, 218] on span "Remove Asset" at bounding box center [441, 220] width 65 height 8
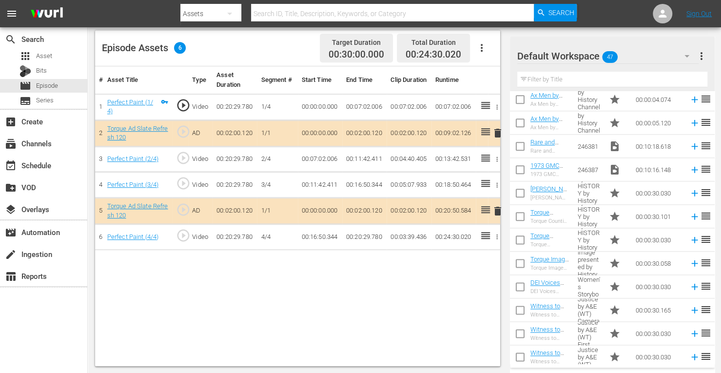
scroll to position [662, 0]
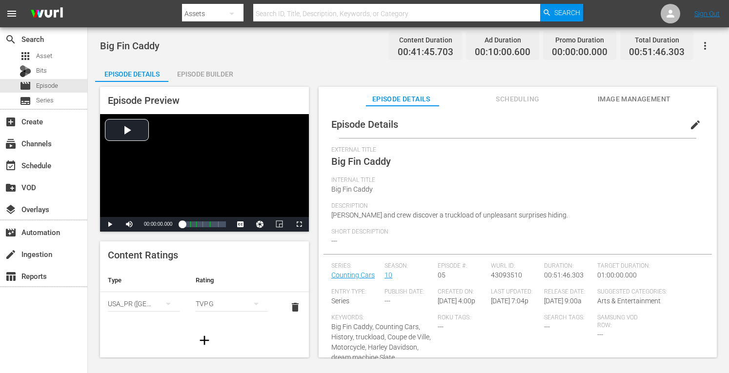
click at [205, 75] on div "Episode Builder" at bounding box center [204, 73] width 73 height 23
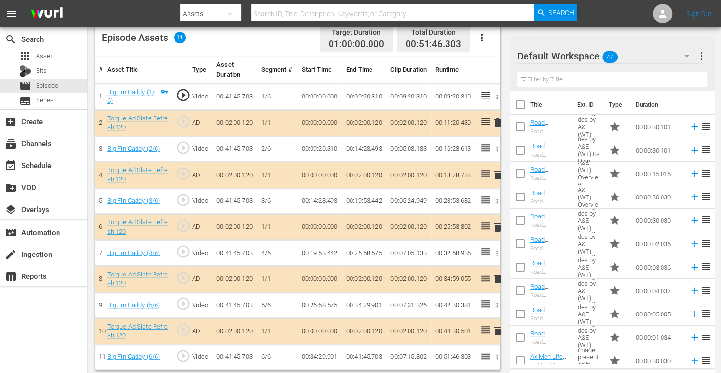
scroll to position [265, 0]
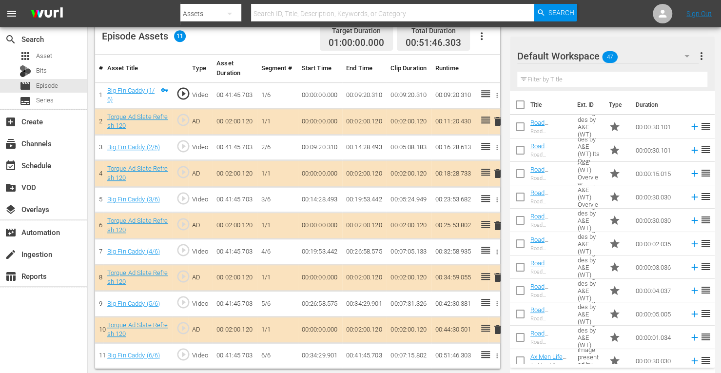
click at [499, 275] on span "delete" at bounding box center [498, 278] width 12 height 12
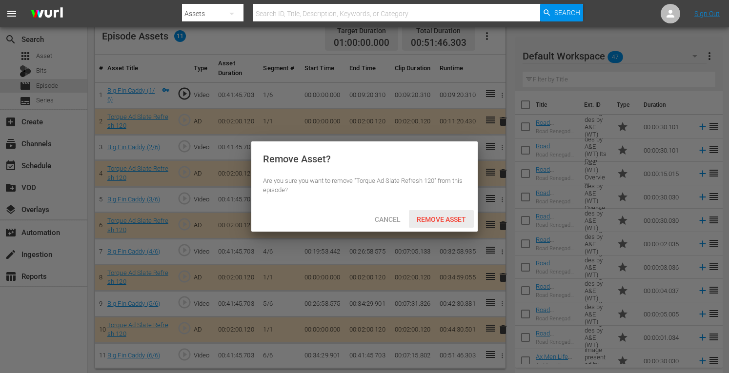
click at [453, 216] on span "Remove Asset" at bounding box center [441, 220] width 65 height 8
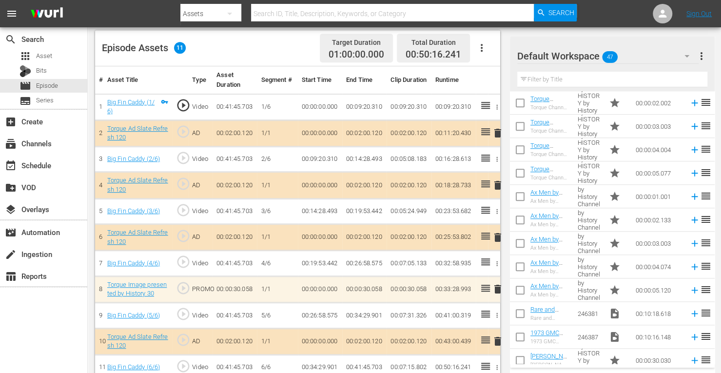
scroll to position [490, 0]
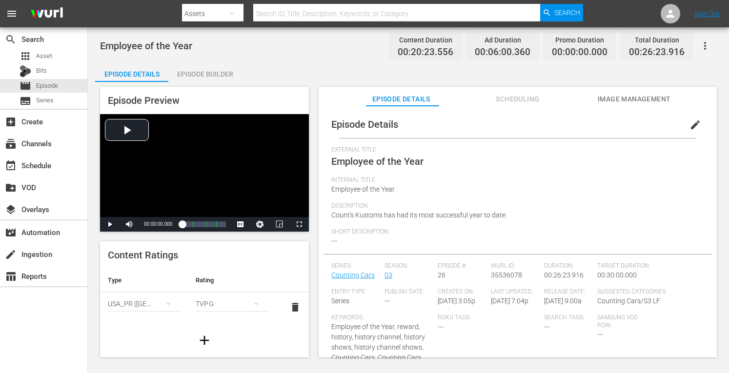
click at [213, 76] on div "Episode Builder" at bounding box center [204, 73] width 73 height 23
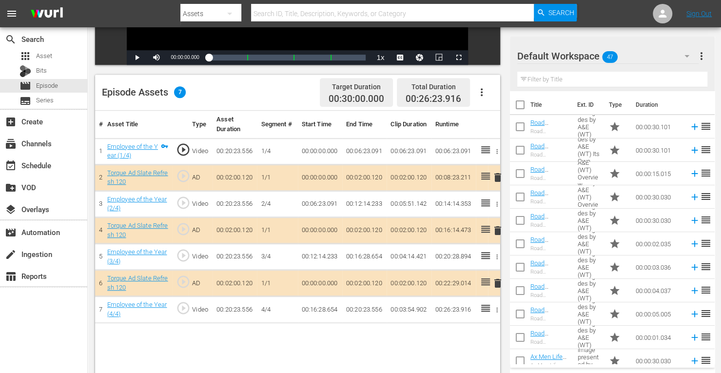
scroll to position [211, 0]
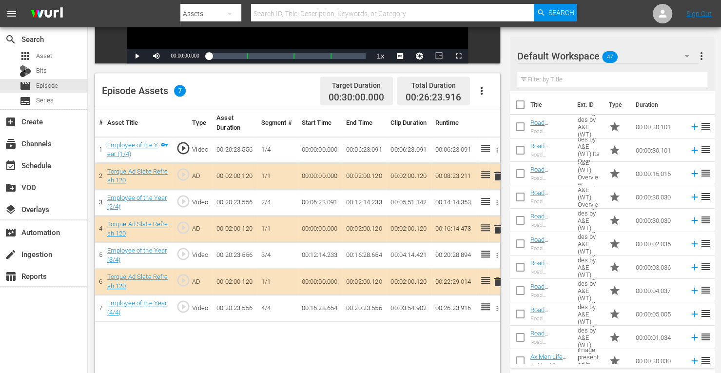
click at [494, 226] on span "delete" at bounding box center [498, 229] width 12 height 12
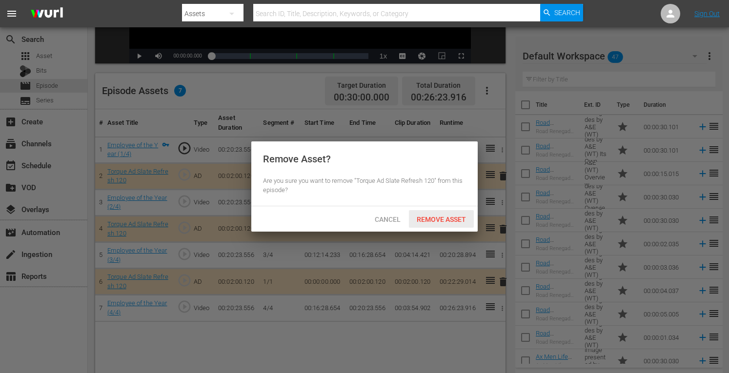
click at [445, 216] on span "Remove Asset" at bounding box center [441, 220] width 65 height 8
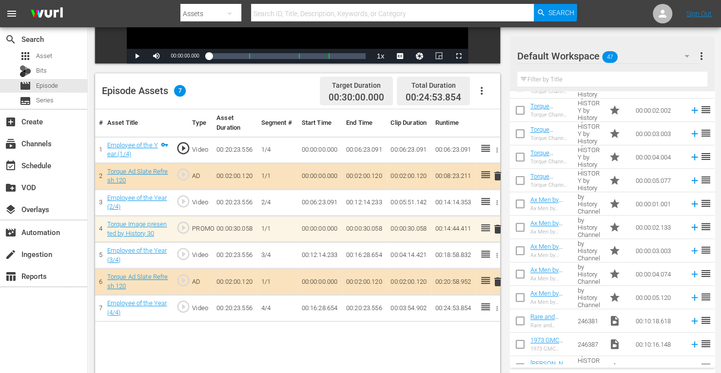
scroll to position [456, 0]
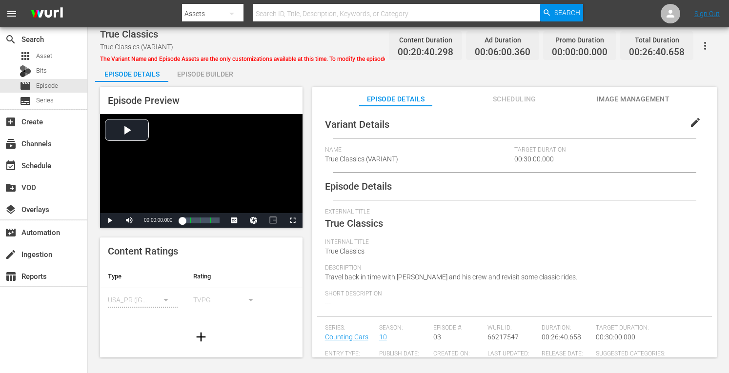
click at [210, 74] on div "Episode Builder" at bounding box center [204, 73] width 73 height 23
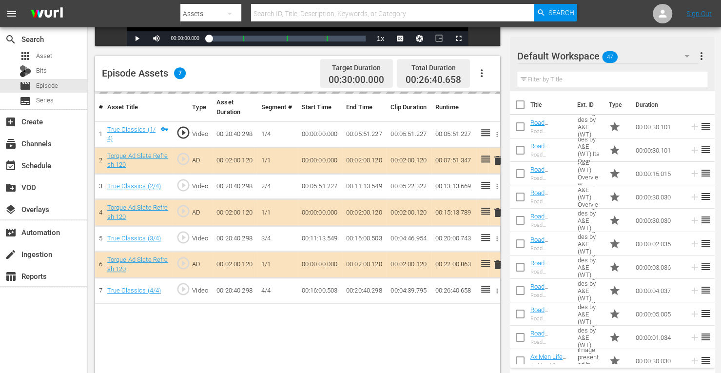
scroll to position [254, 0]
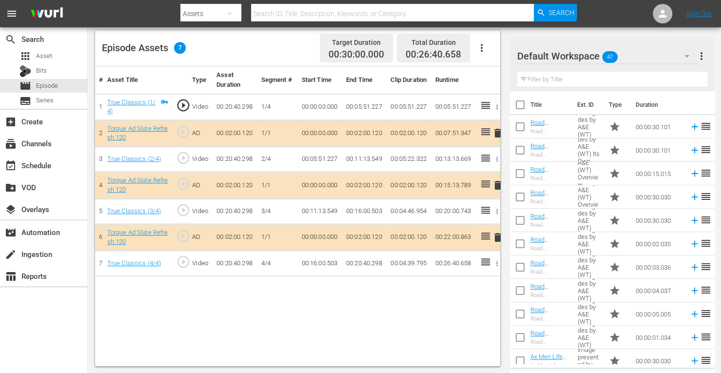
click at [498, 180] on span "delete" at bounding box center [498, 185] width 12 height 12
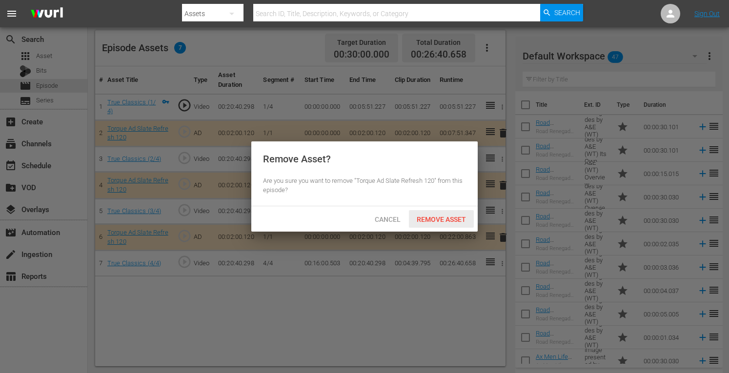
click at [441, 219] on span "Remove Asset" at bounding box center [441, 220] width 65 height 8
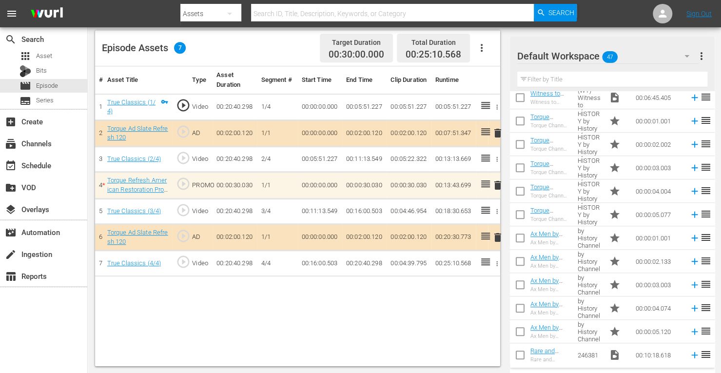
scroll to position [452, 0]
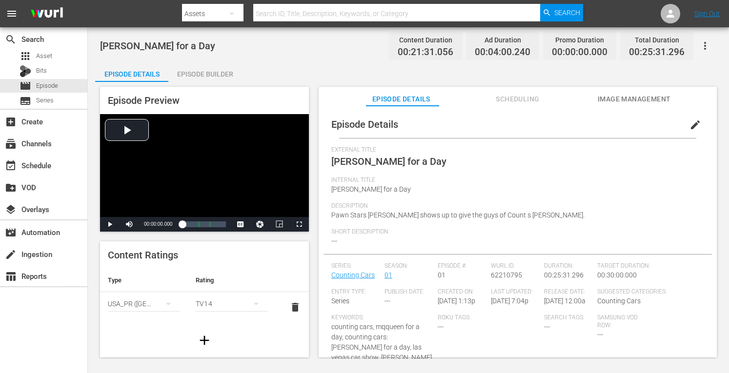
click at [208, 76] on div "Episode Builder" at bounding box center [204, 73] width 73 height 23
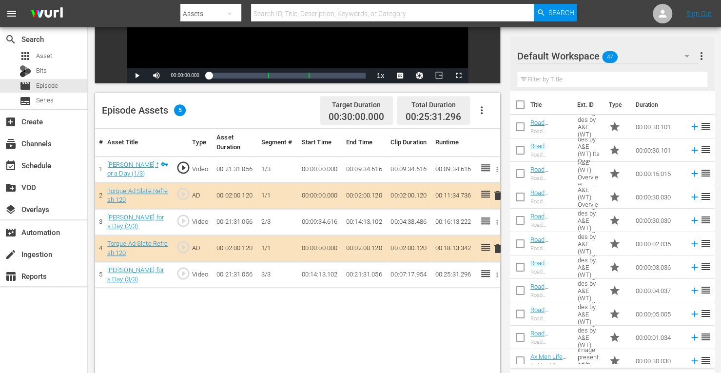
scroll to position [254, 0]
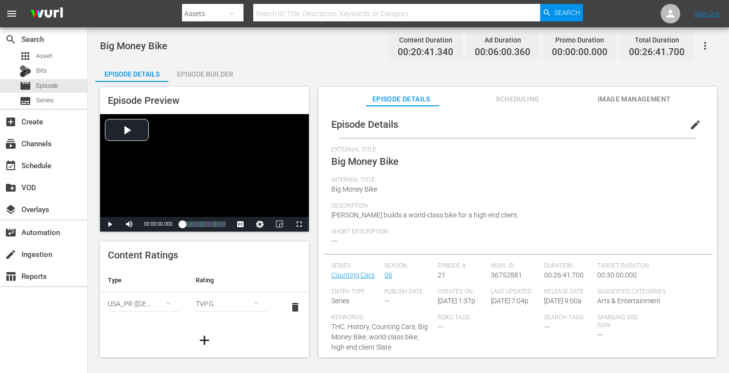
click at [212, 70] on div "Episode Builder" at bounding box center [204, 73] width 73 height 23
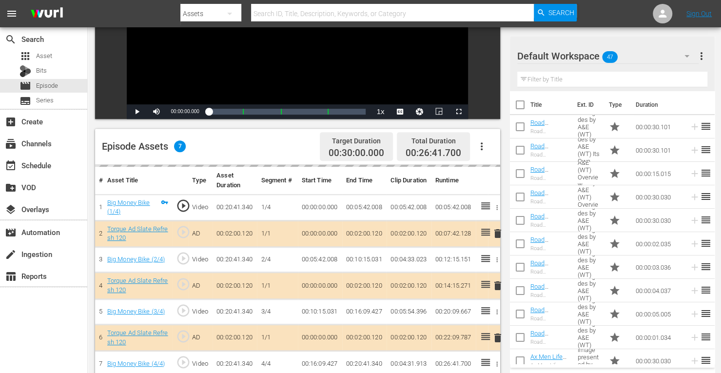
scroll to position [195, 0]
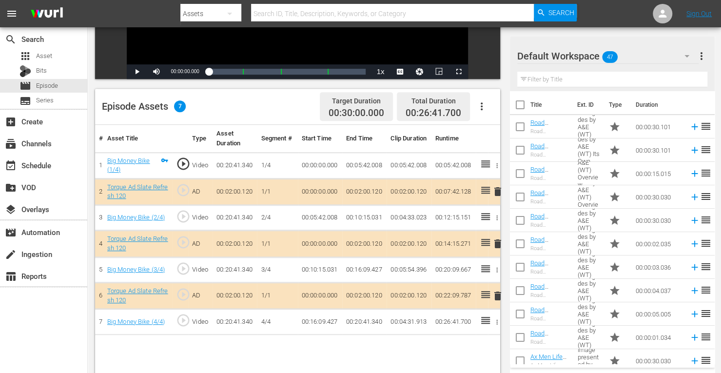
click at [500, 238] on span "delete" at bounding box center [498, 244] width 12 height 12
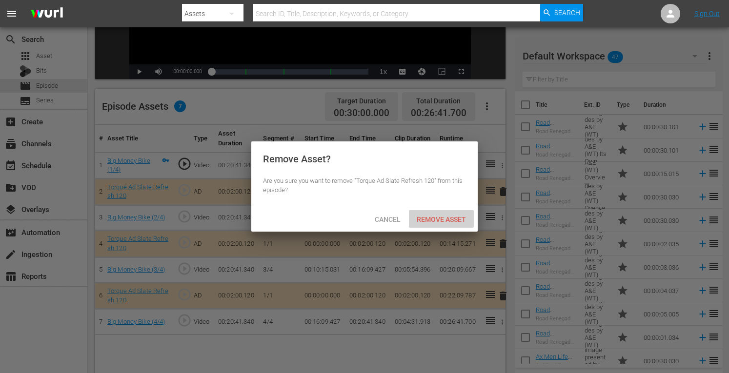
click at [451, 217] on span "Remove Asset" at bounding box center [441, 220] width 65 height 8
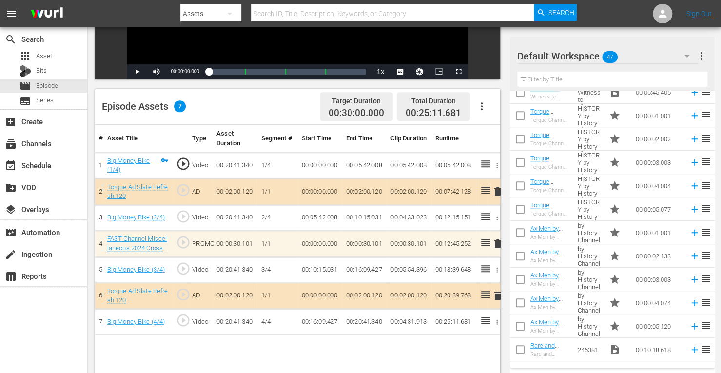
scroll to position [440, 0]
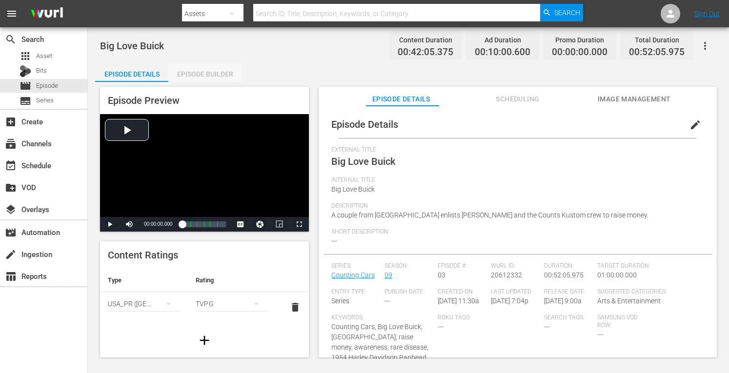
click at [198, 71] on div "Episode Builder" at bounding box center [204, 73] width 73 height 23
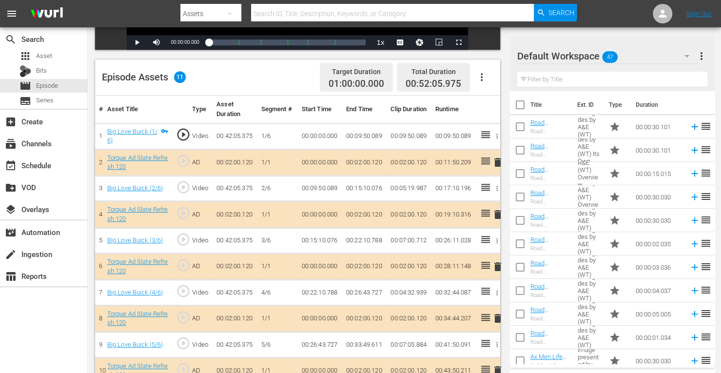
scroll to position [265, 0]
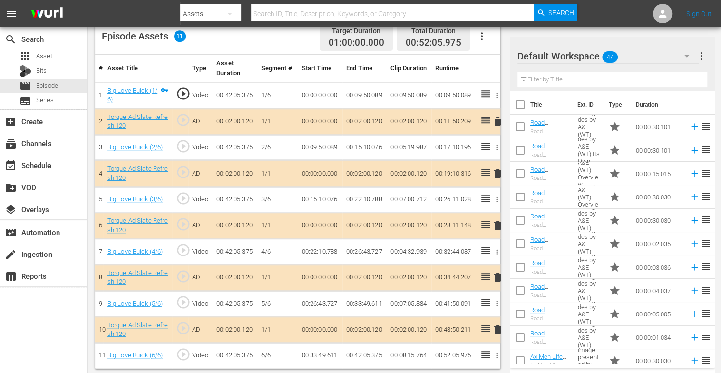
click at [498, 222] on span "delete" at bounding box center [498, 226] width 12 height 12
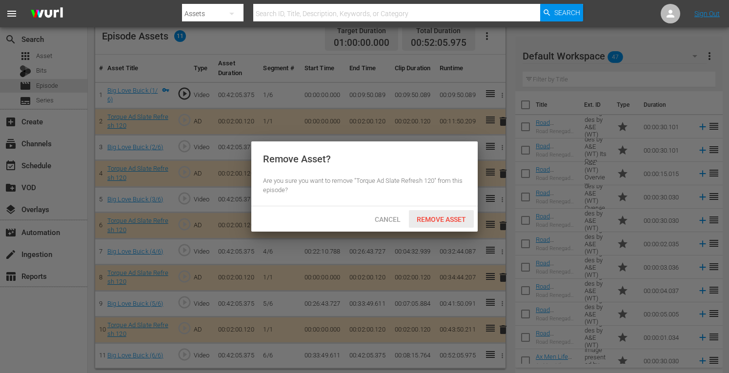
click at [470, 217] on span "Remove Asset" at bounding box center [441, 220] width 65 height 8
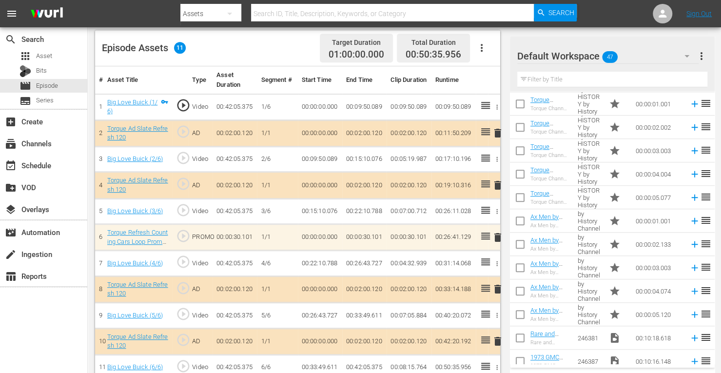
scroll to position [466, 0]
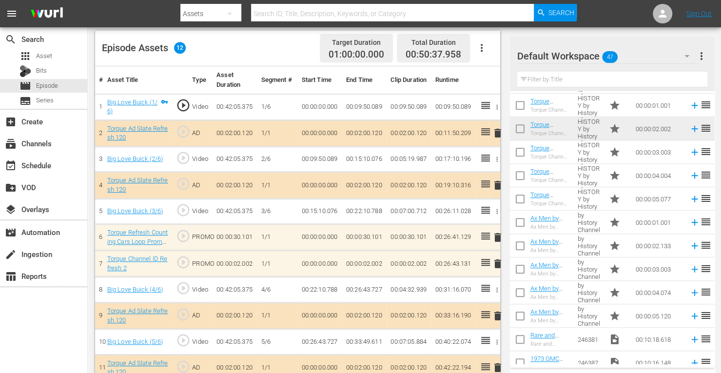
click at [500, 262] on span "delete" at bounding box center [498, 264] width 12 height 12
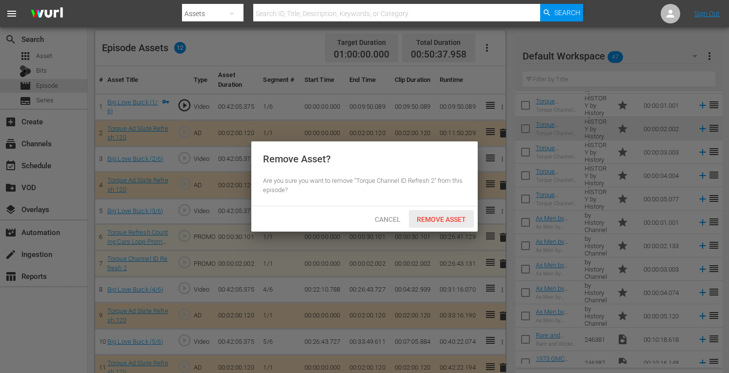
click at [453, 212] on div "Remove Asset" at bounding box center [441, 219] width 65 height 18
